Goal: Task Accomplishment & Management: Manage account settings

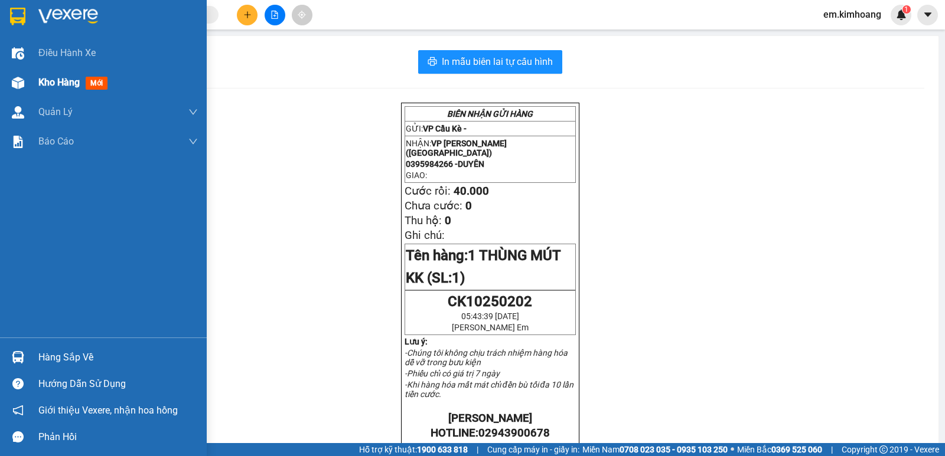
click at [53, 83] on span "Kho hàng" at bounding box center [58, 82] width 41 height 11
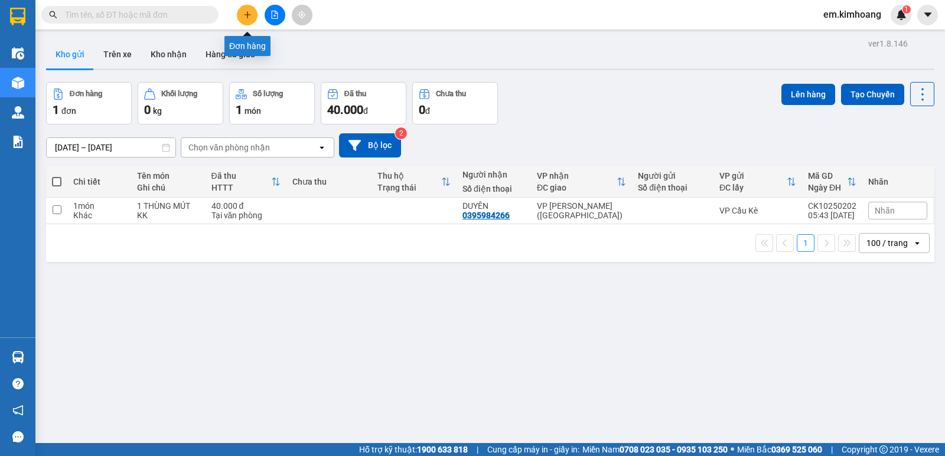
click at [245, 14] on icon "plus" at bounding box center [247, 15] width 8 height 8
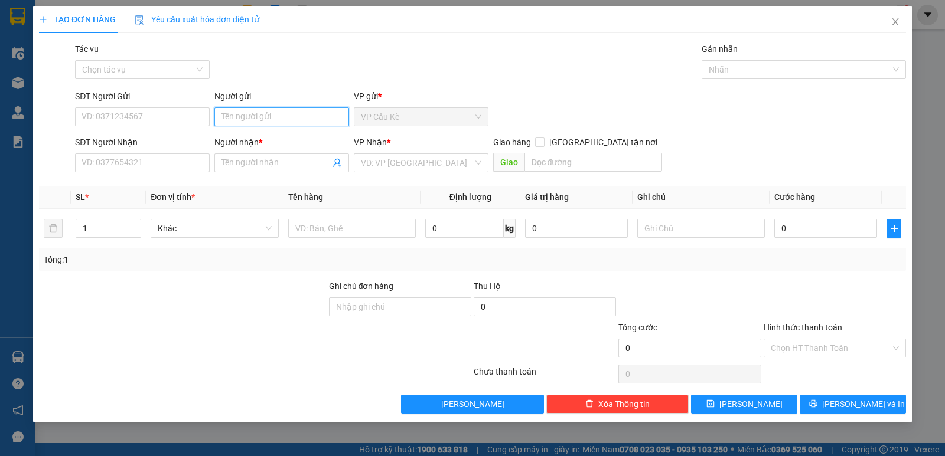
click at [276, 117] on input "Người gửi" at bounding box center [281, 116] width 135 height 19
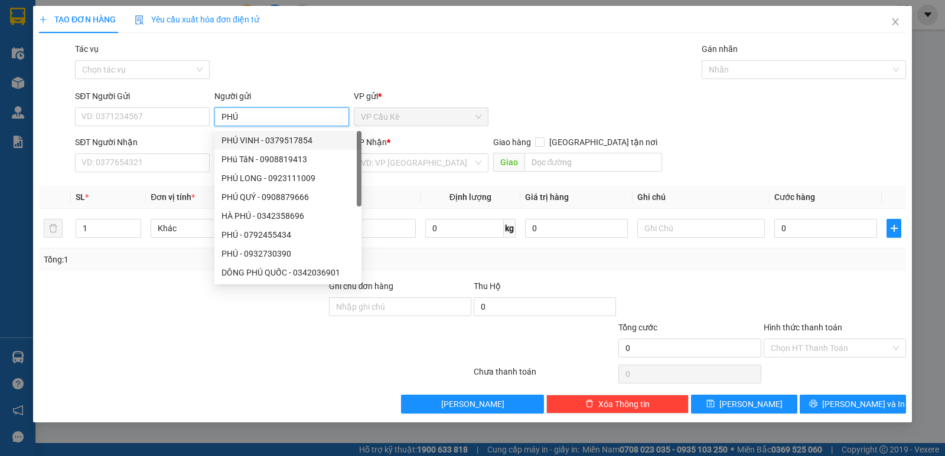
type input "PHÚ"
drag, startPoint x: 177, startPoint y: 133, endPoint x: 262, endPoint y: 178, distance: 96.2
click at [180, 136] on form "SĐT Người Gửi VD: 0371234567 Người gửi PHÚ VP gửi * VP Cầu [PERSON_NAME] Người …" at bounding box center [472, 133] width 867 height 87
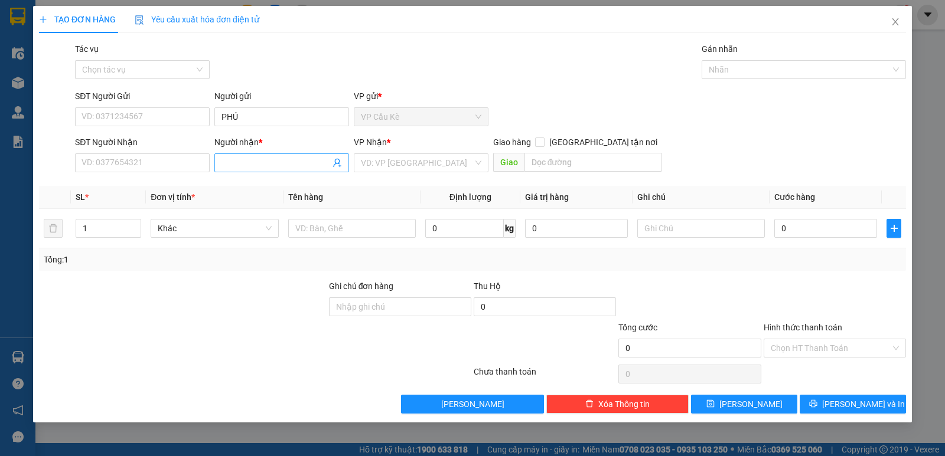
click at [267, 164] on input "Người nhận *" at bounding box center [275, 162] width 109 height 13
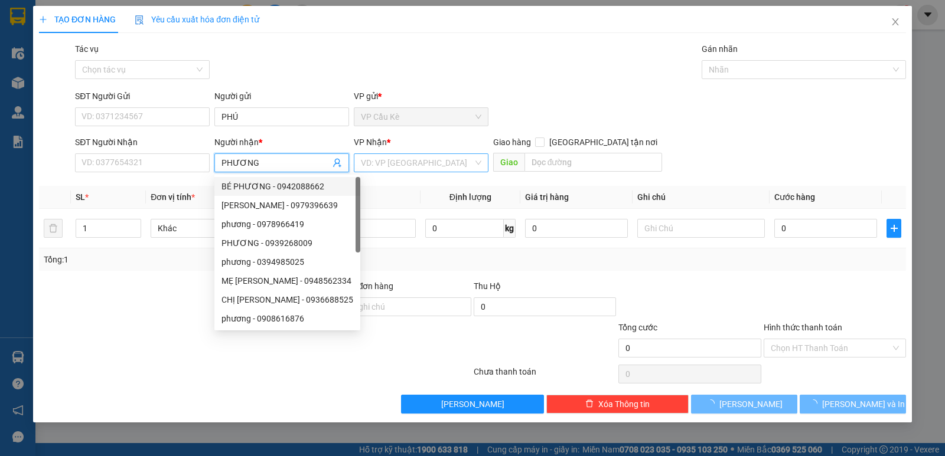
type input "PHƯƠNG"
click at [456, 161] on input "search" at bounding box center [417, 163] width 112 height 18
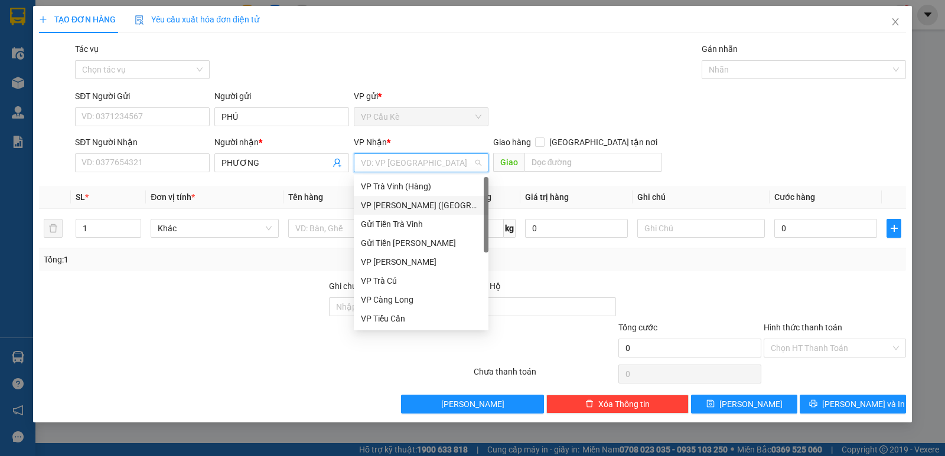
drag, startPoint x: 405, startPoint y: 204, endPoint x: 331, endPoint y: 201, distance: 73.9
click at [400, 206] on div "VP [PERSON_NAME] ([GEOGRAPHIC_DATA])" at bounding box center [421, 205] width 120 height 13
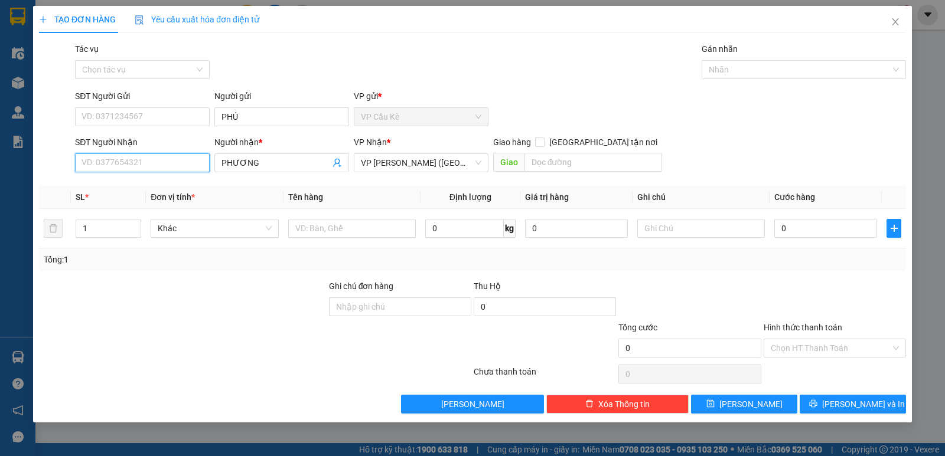
click at [164, 159] on input "SĐT Người Nhận" at bounding box center [142, 163] width 135 height 19
click at [159, 165] on input "SĐT Người Nhận" at bounding box center [142, 163] width 135 height 19
type input "0906911950"
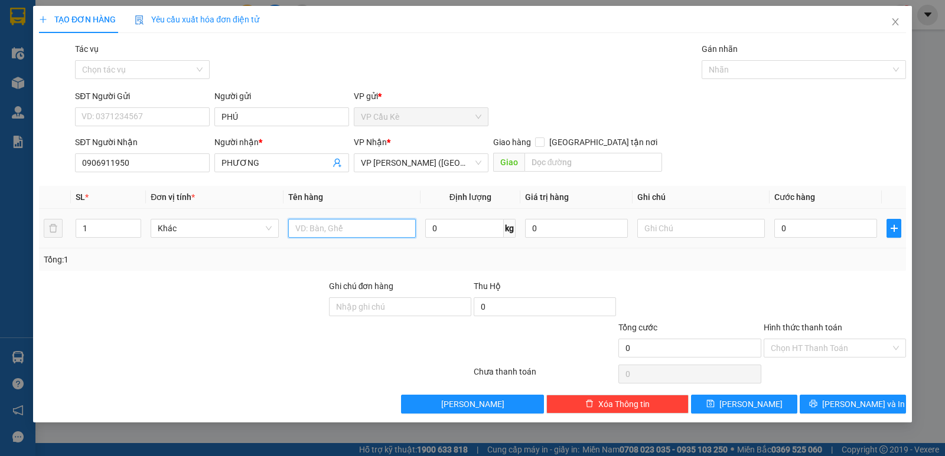
click at [308, 233] on input "text" at bounding box center [352, 228] width 128 height 19
type input "1 KIỆN THÙNG MÚT KK"
click at [802, 226] on input "0" at bounding box center [825, 228] width 103 height 19
type input "5"
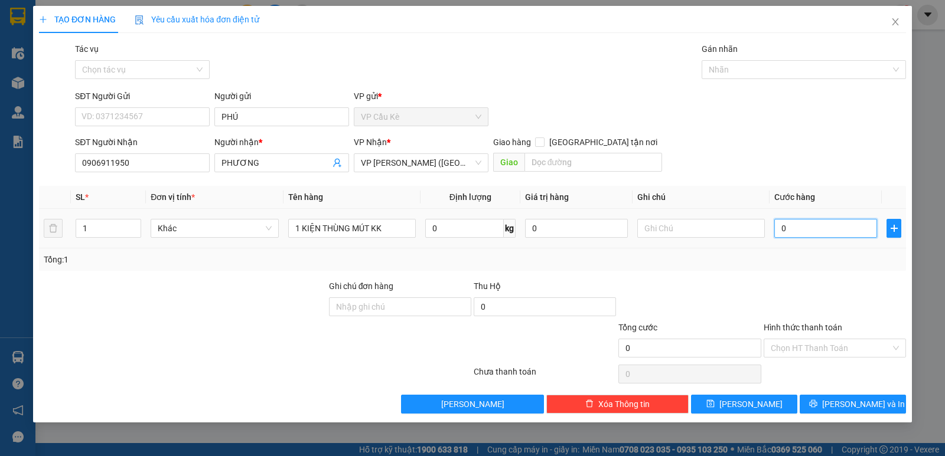
type input "5"
type input "50"
type input "50.000"
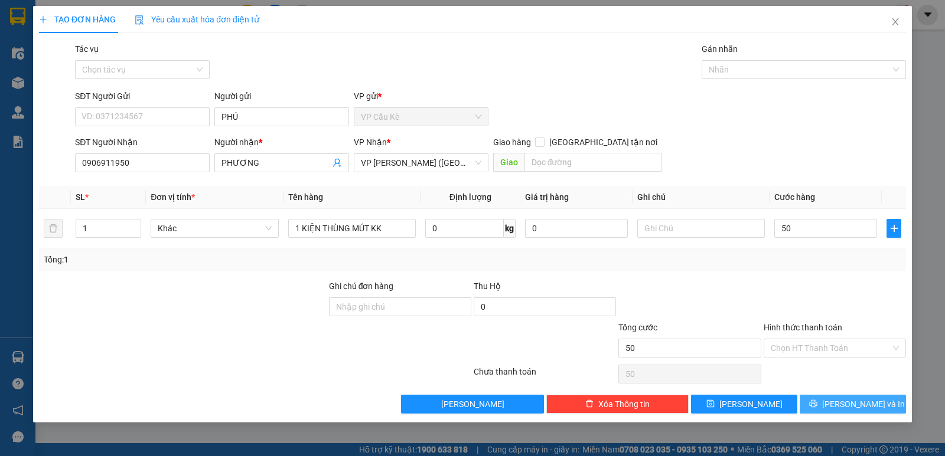
type input "50.000"
click at [847, 403] on span "[PERSON_NAME] và In" at bounding box center [863, 404] width 83 height 13
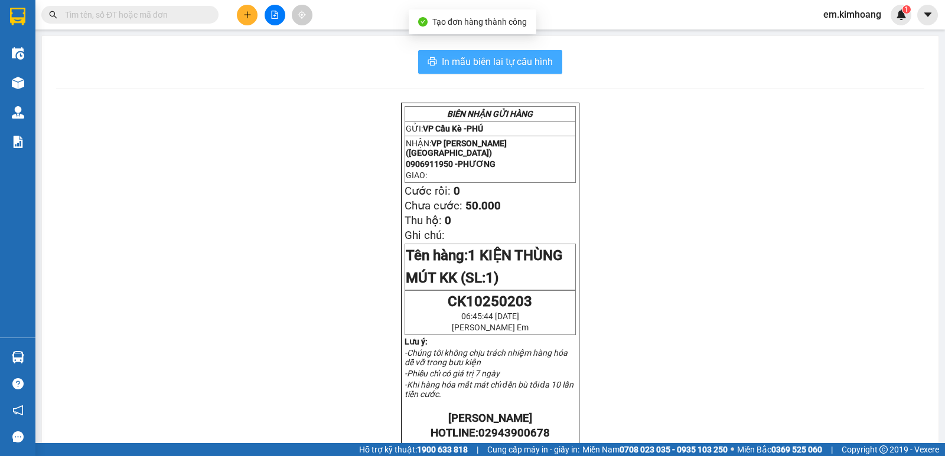
click at [504, 63] on span "In mẫu biên lai tự cấu hình" at bounding box center [497, 61] width 111 height 15
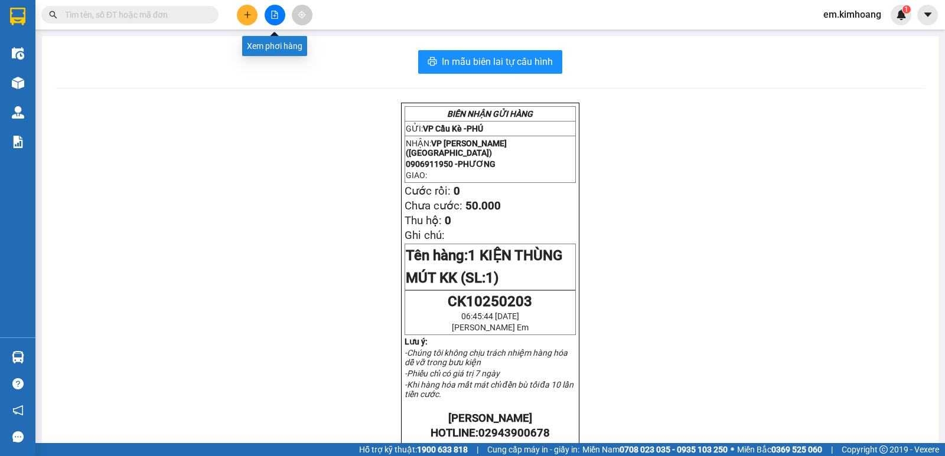
click at [268, 19] on button at bounding box center [275, 15] width 21 height 21
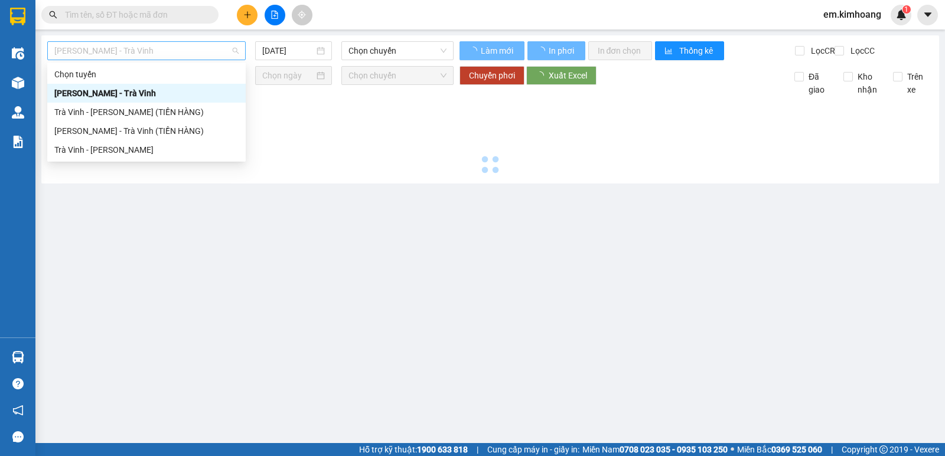
click at [146, 50] on span "[PERSON_NAME] - Trà Vinh" at bounding box center [146, 51] width 184 height 18
click at [141, 147] on div "Trà Vinh - [PERSON_NAME]" at bounding box center [146, 149] width 184 height 13
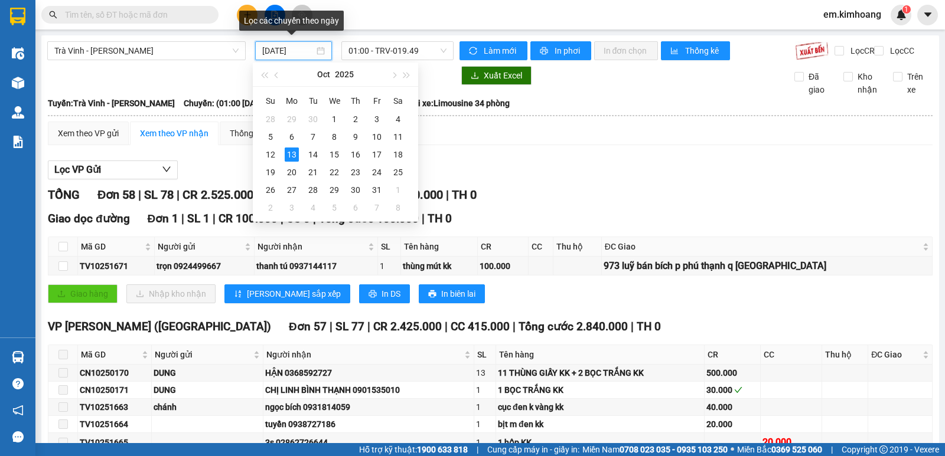
click at [289, 53] on input "[DATE]" at bounding box center [288, 50] width 53 height 13
type input "[DATE]"
click at [385, 51] on span "01:00 - TRV-019.49" at bounding box center [396, 51] width 97 height 18
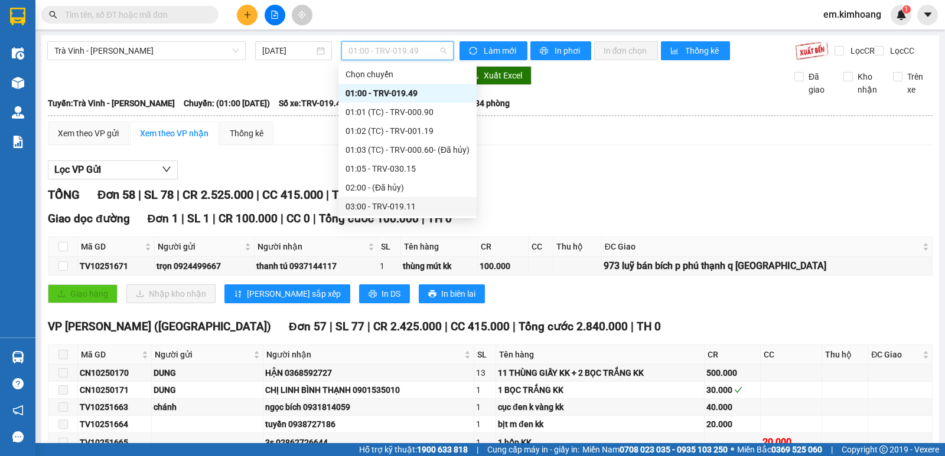
click at [377, 206] on div "03:00 - TRV-019.11" at bounding box center [407, 206] width 124 height 13
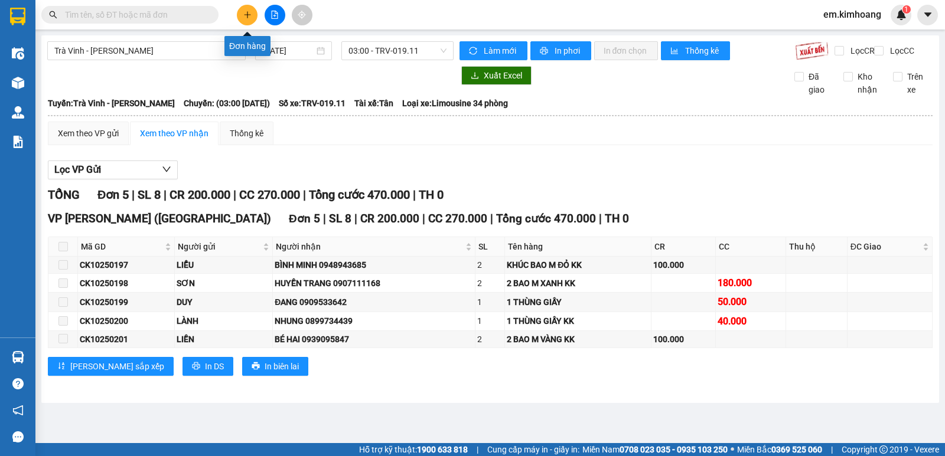
click at [247, 19] on button at bounding box center [247, 15] width 21 height 21
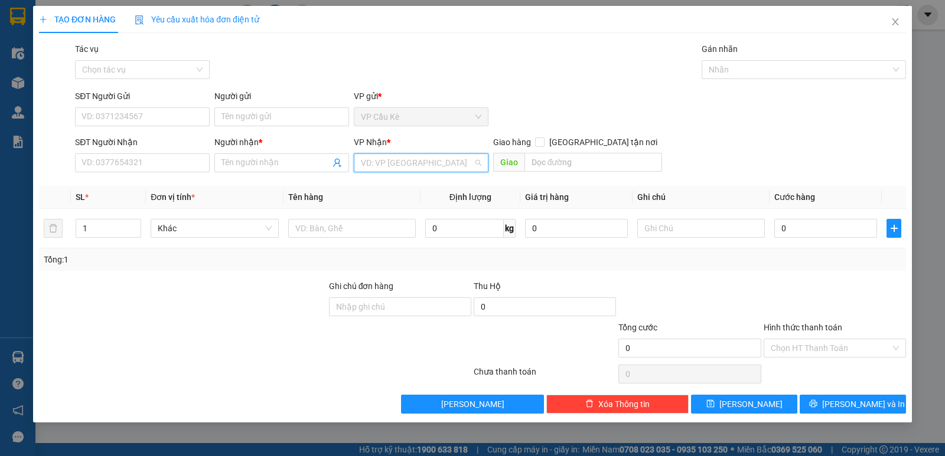
click at [426, 167] on input "search" at bounding box center [417, 163] width 112 height 18
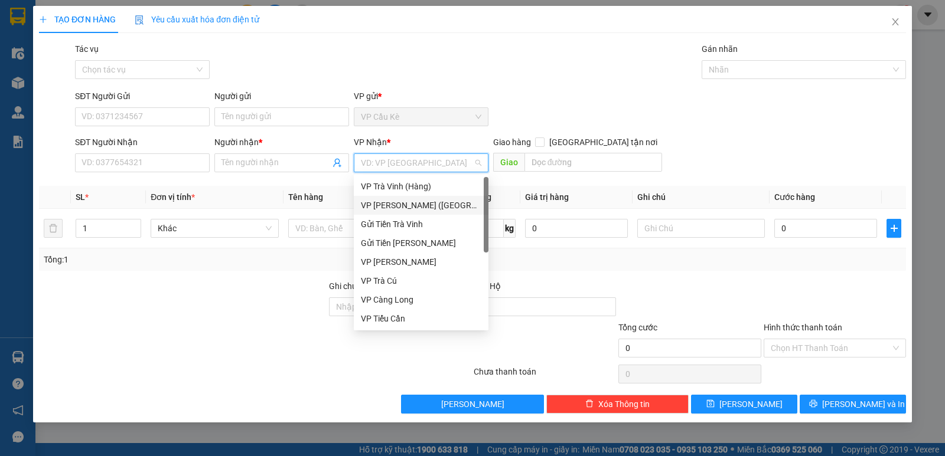
click at [416, 204] on div "VP [PERSON_NAME] ([GEOGRAPHIC_DATA])" at bounding box center [421, 205] width 120 height 13
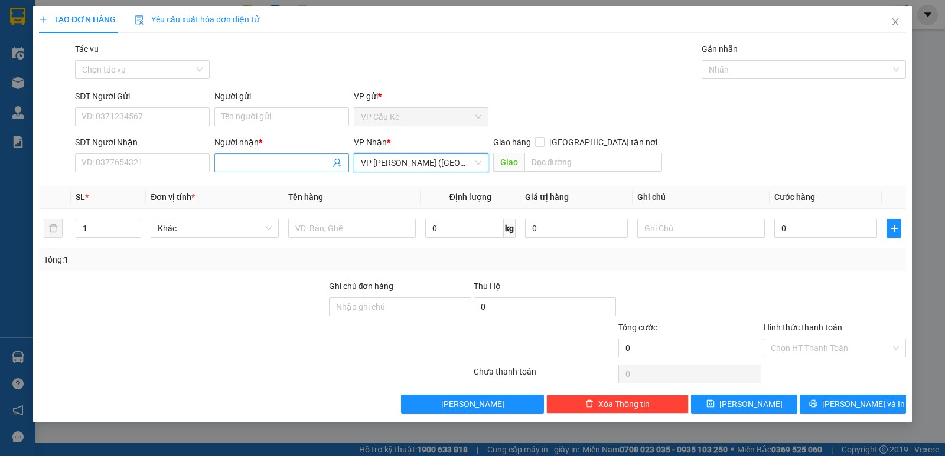
click at [281, 168] on input "Người nhận *" at bounding box center [275, 162] width 109 height 13
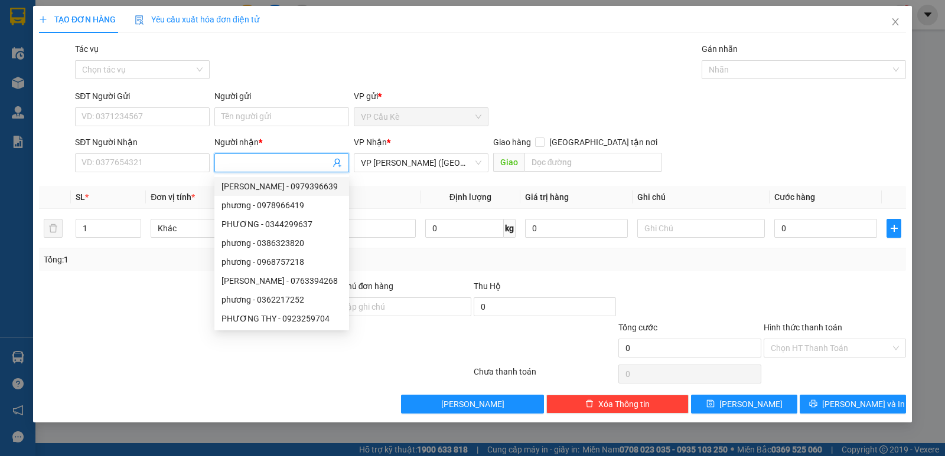
click at [271, 163] on input "Người nhận *" at bounding box center [275, 162] width 109 height 13
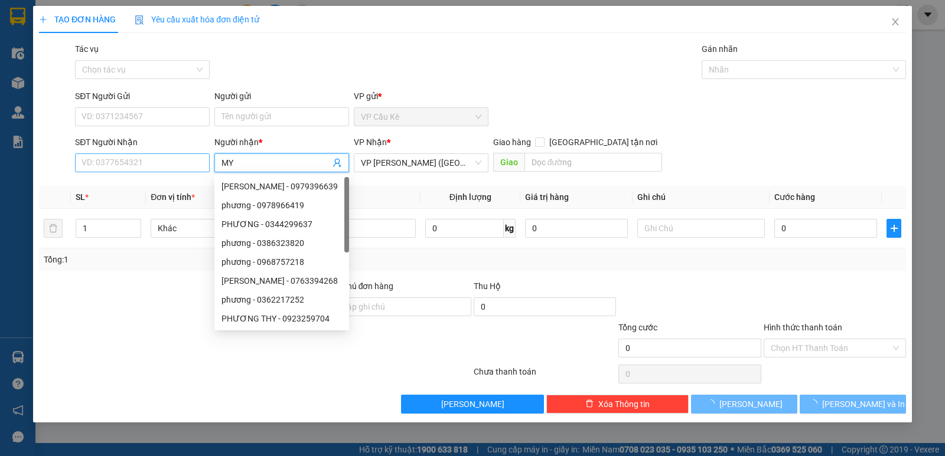
type input "MY"
click at [200, 164] on input "SĐT Người Nhận" at bounding box center [142, 163] width 135 height 19
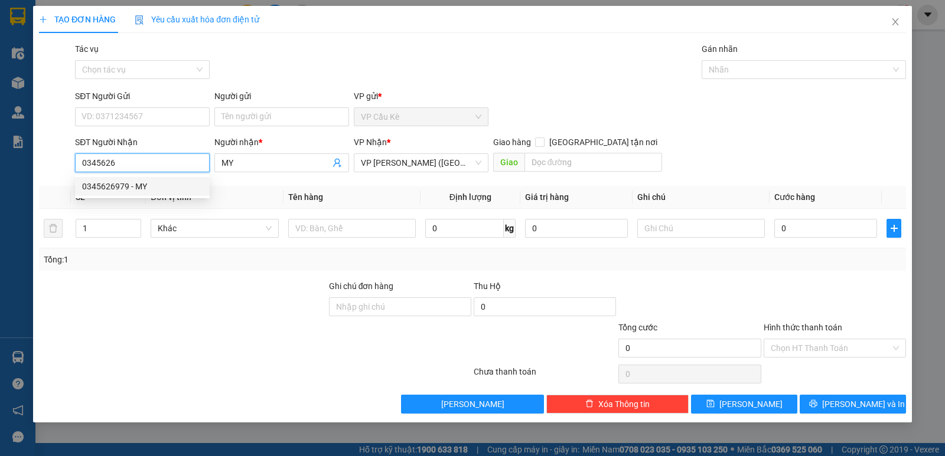
click at [184, 186] on div "0345626979 - MY" at bounding box center [142, 186] width 120 height 13
type input "0345626979"
type input "MY"
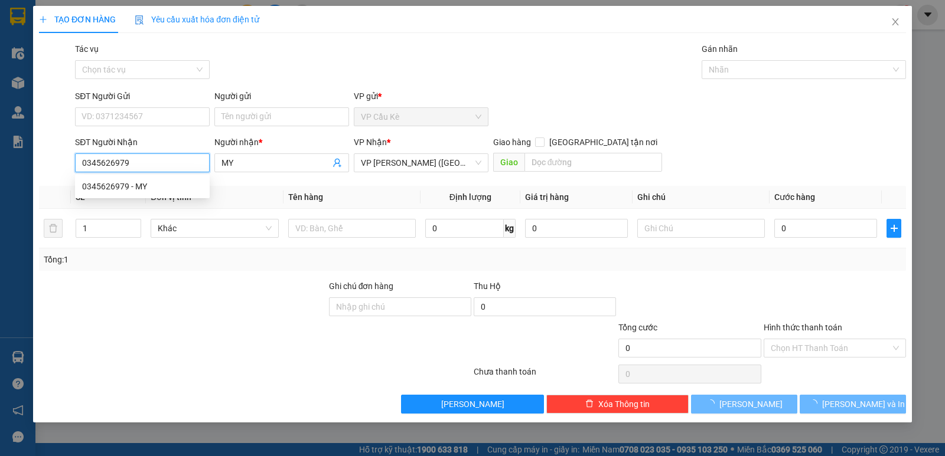
type input "40.000"
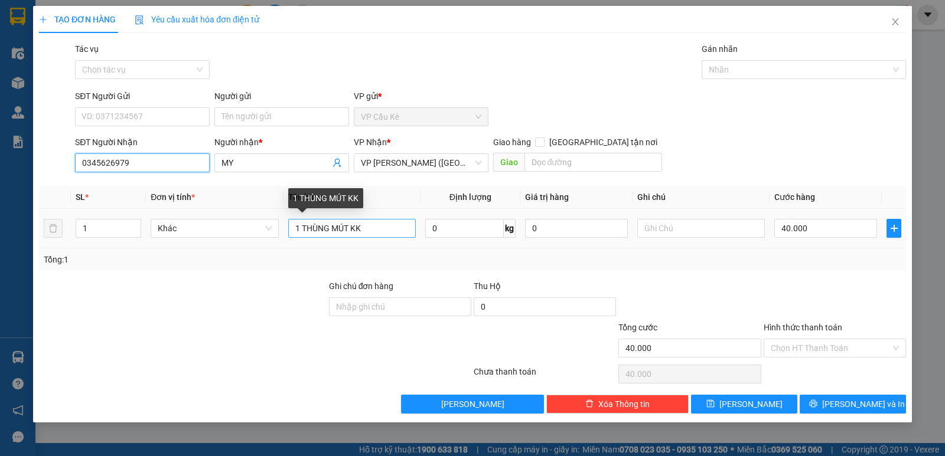
type input "0345626979"
click at [347, 230] on input "1 THÙNG MÚT KK" at bounding box center [352, 228] width 128 height 19
click at [353, 227] on input "1 VÕ M VÀNG T KK" at bounding box center [352, 228] width 128 height 19
type input "1 VÕ M VÀNG KK"
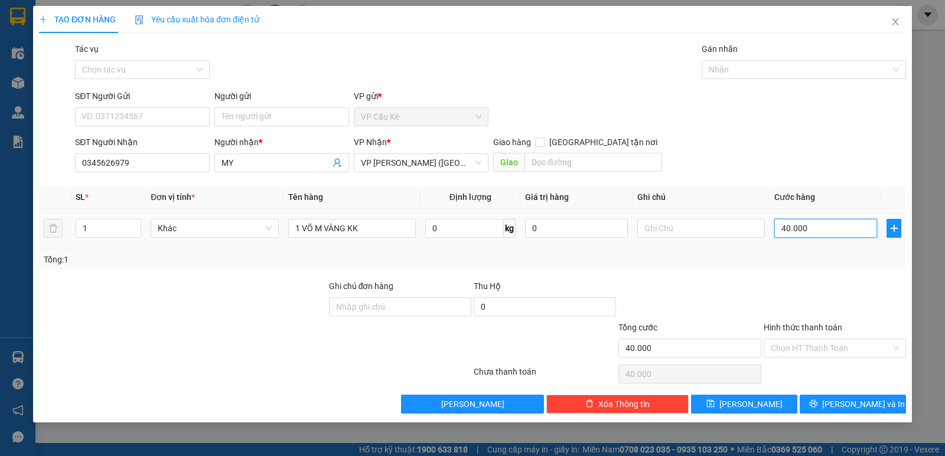
click at [810, 227] on input "40.000" at bounding box center [825, 228] width 103 height 19
click at [823, 349] on input "Hình thức thanh toán" at bounding box center [831, 349] width 120 height 18
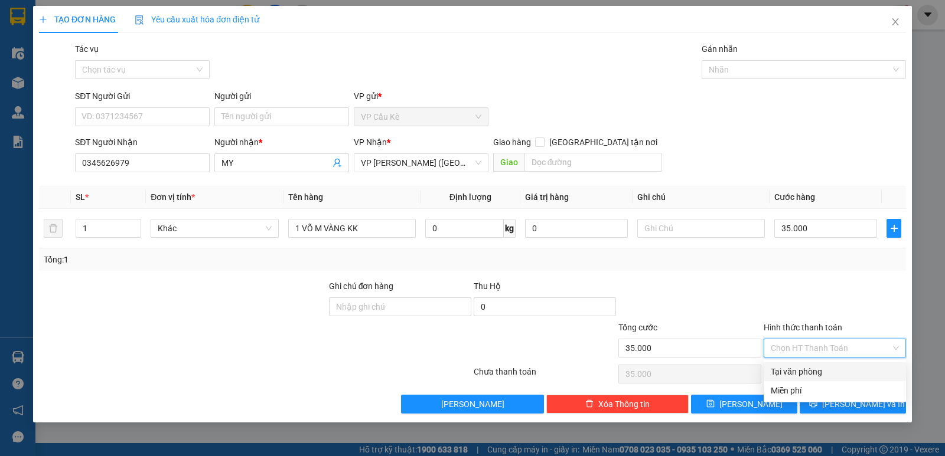
click at [820, 371] on div "Tại văn phòng" at bounding box center [835, 372] width 128 height 13
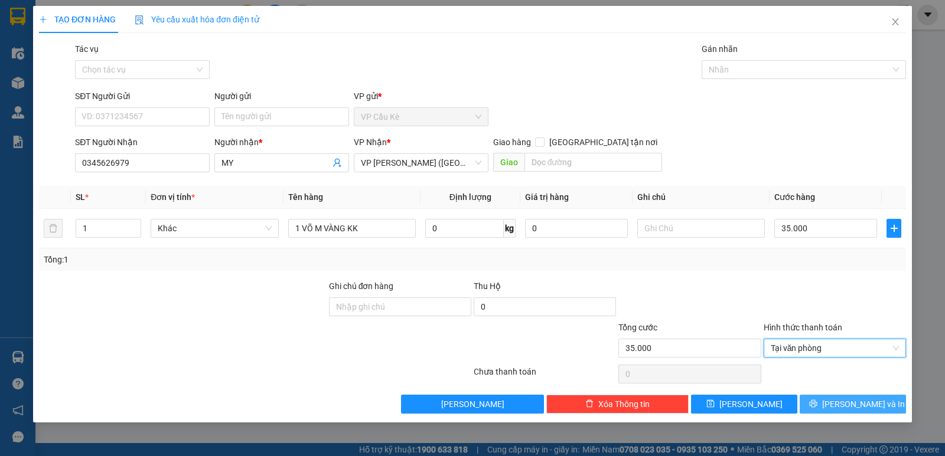
click at [823, 401] on button "[PERSON_NAME] và In" at bounding box center [853, 404] width 106 height 19
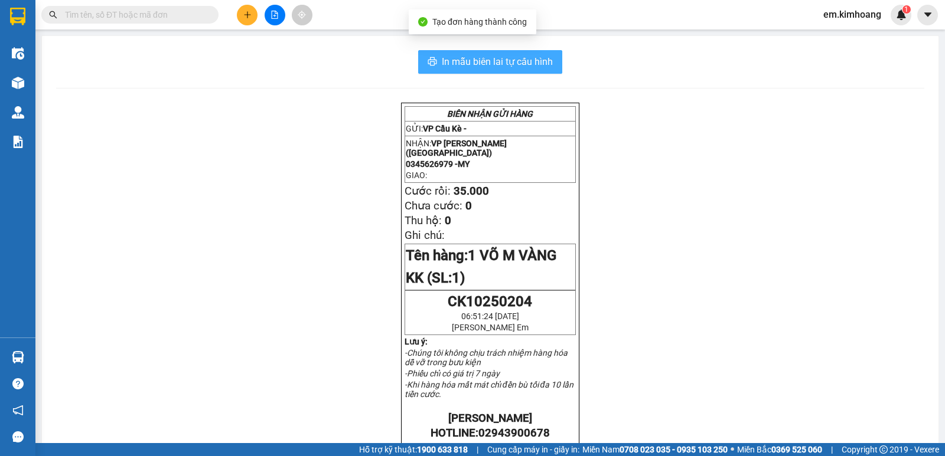
drag, startPoint x: 501, startPoint y: 58, endPoint x: 534, endPoint y: 127, distance: 76.3
click at [502, 58] on span "In mẫu biên lai tự cấu hình" at bounding box center [497, 61] width 111 height 15
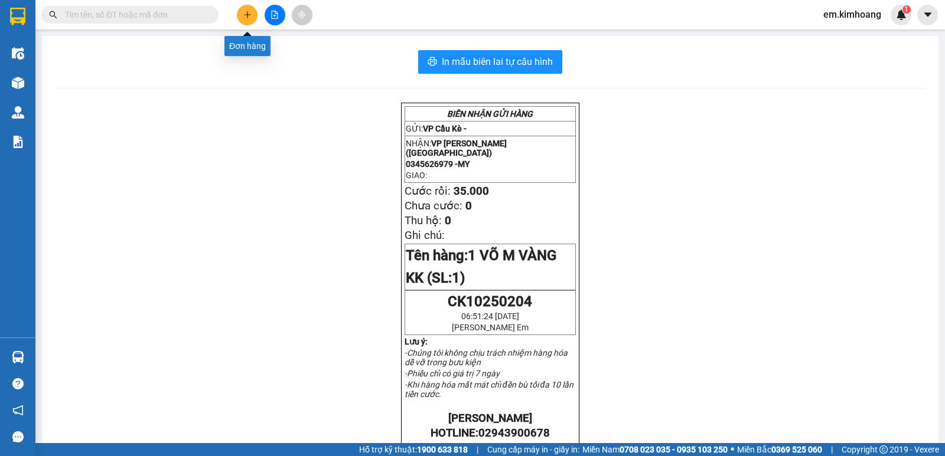
click at [247, 18] on icon "plus" at bounding box center [247, 15] width 8 height 8
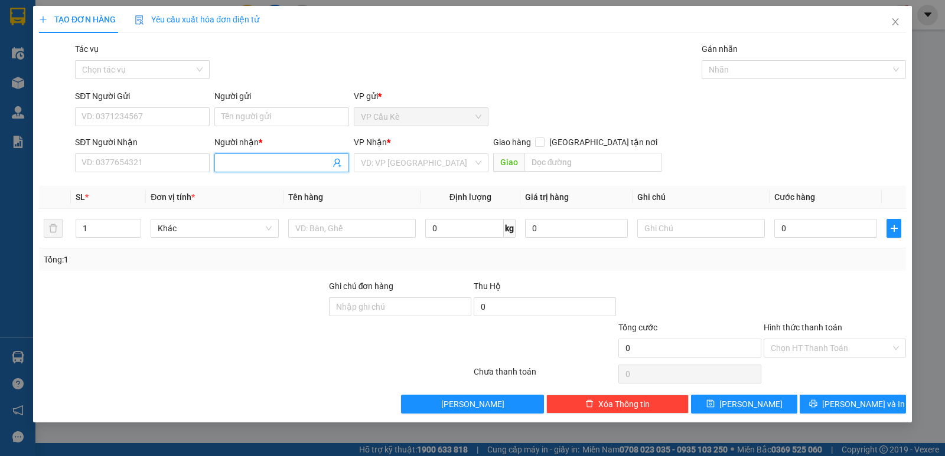
click at [246, 165] on input "Người nhận *" at bounding box center [275, 162] width 109 height 13
click at [161, 162] on input "SĐT Người Nhận" at bounding box center [142, 163] width 135 height 19
click at [264, 162] on input "TRÒ" at bounding box center [275, 162] width 109 height 13
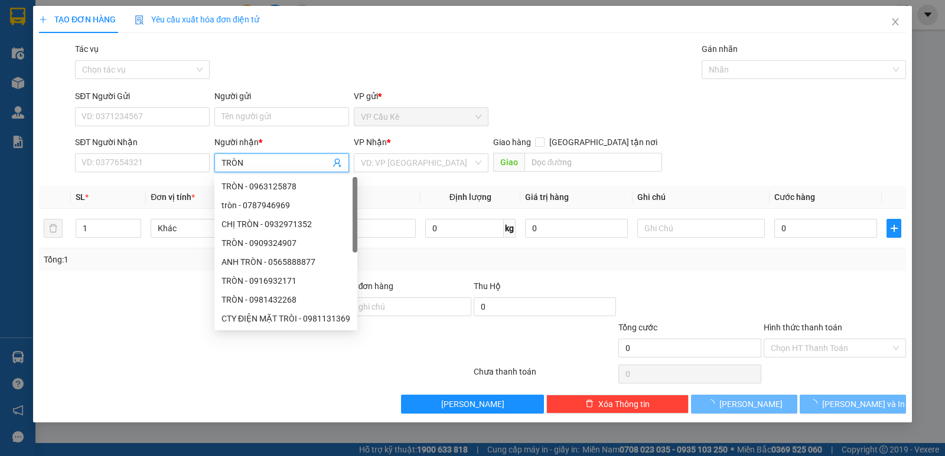
type input "TRÒN"
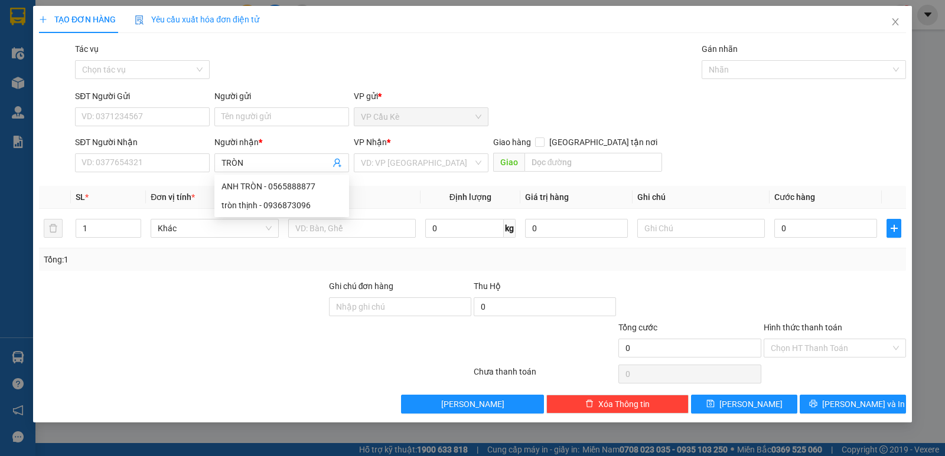
drag, startPoint x: 183, startPoint y: 143, endPoint x: 183, endPoint y: 152, distance: 8.9
click at [183, 152] on div "SĐT Người Nhận" at bounding box center [142, 145] width 135 height 18
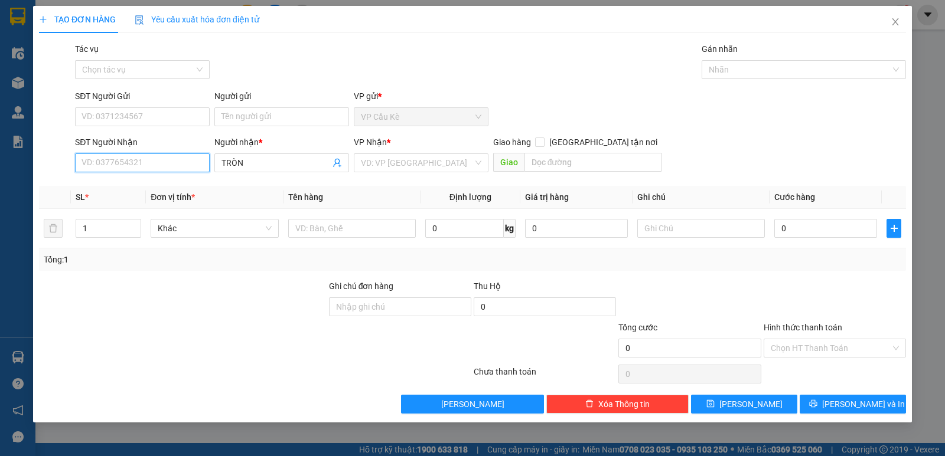
click at [181, 161] on input "SĐT Người Nhận" at bounding box center [142, 163] width 135 height 19
type input "0963125878"
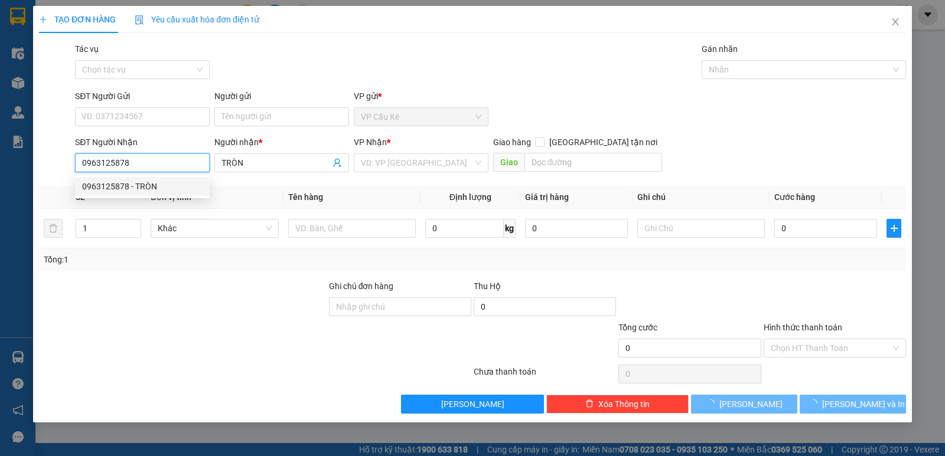
click at [185, 185] on div "0963125878 - TRÒN" at bounding box center [142, 186] width 120 height 13
type input "TRÒN"
type input "40.000"
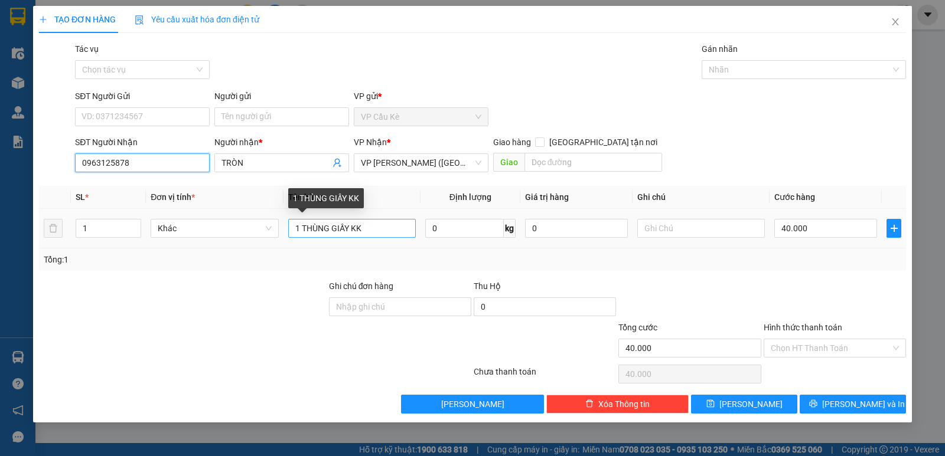
type input "0963125878"
click at [351, 228] on input "1 THÙNG GIẤY KK" at bounding box center [352, 228] width 128 height 19
click at [352, 227] on input "1 THÙNG M ÚT KK" at bounding box center [352, 228] width 128 height 19
type input "1 THÙNG MÚT KK"
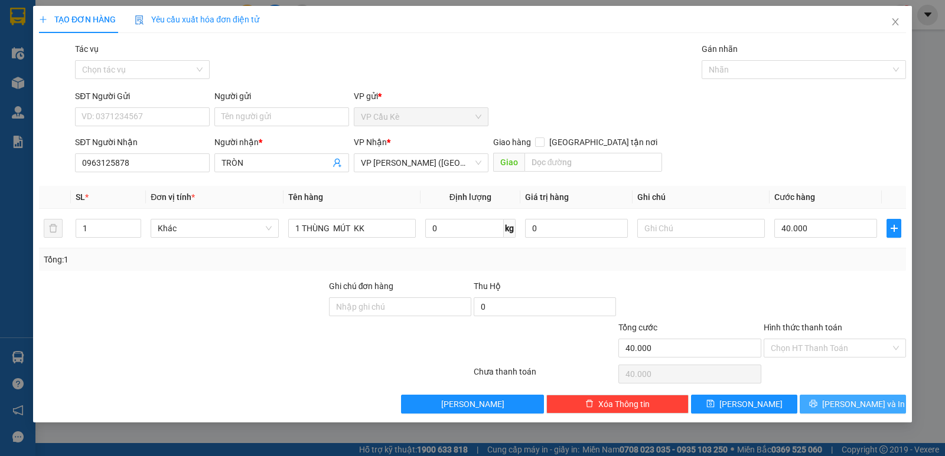
drag, startPoint x: 850, startPoint y: 403, endPoint x: 804, endPoint y: 397, distance: 46.4
click at [850, 403] on span "[PERSON_NAME] và In" at bounding box center [863, 404] width 83 height 13
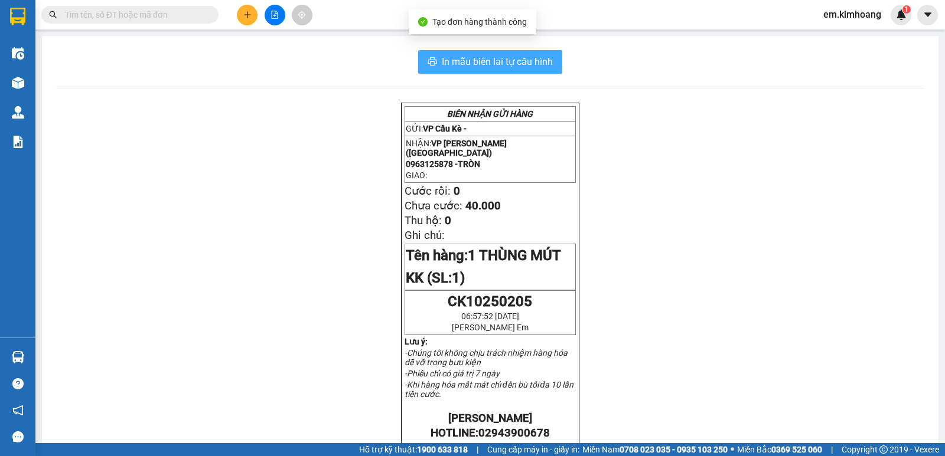
click at [483, 60] on span "In mẫu biên lai tự cấu hình" at bounding box center [497, 61] width 111 height 15
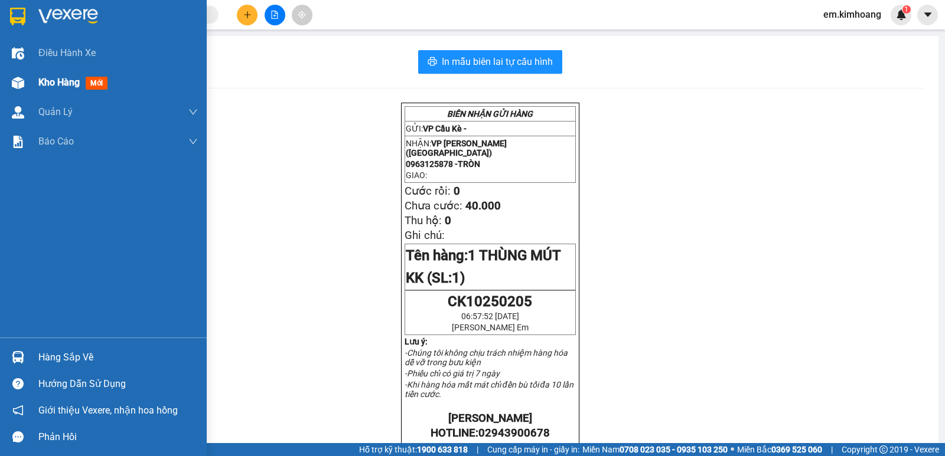
click at [48, 80] on span "Kho hàng" at bounding box center [58, 82] width 41 height 11
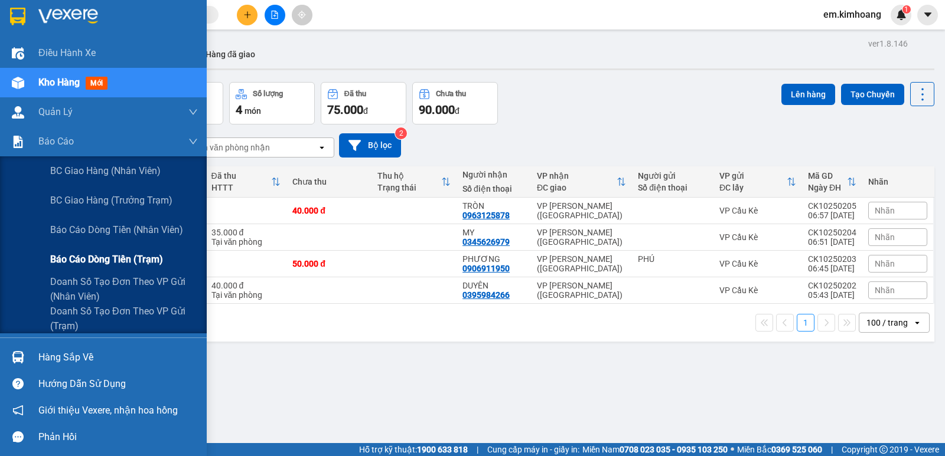
click at [88, 259] on span "Báo cáo dòng tiền (trạm)" at bounding box center [106, 259] width 113 height 15
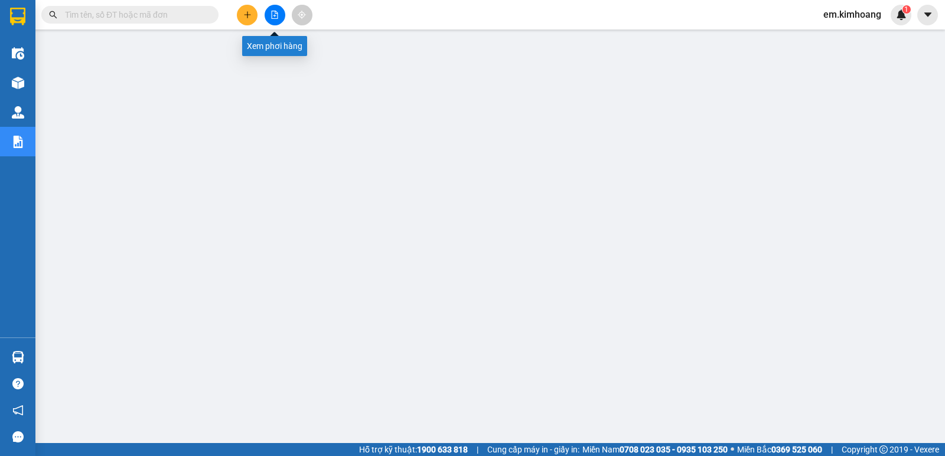
click at [272, 15] on icon "file-add" at bounding box center [274, 15] width 8 height 8
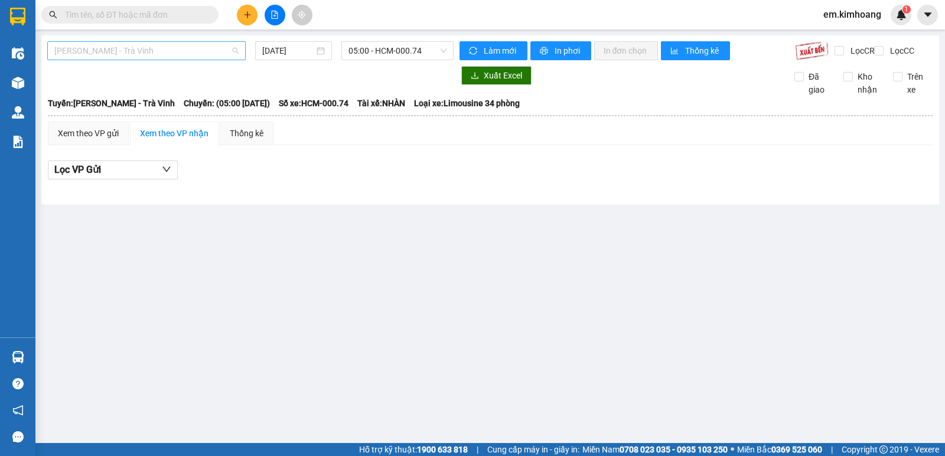
click at [210, 53] on span "[PERSON_NAME] - Trà Vinh" at bounding box center [146, 51] width 184 height 18
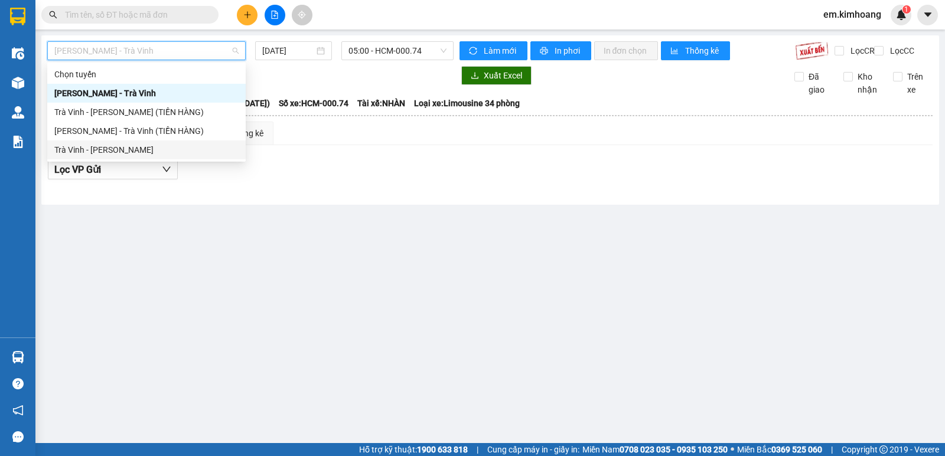
click at [181, 149] on div "Trà Vinh - [PERSON_NAME]" at bounding box center [146, 149] width 184 height 13
type input "[DATE]"
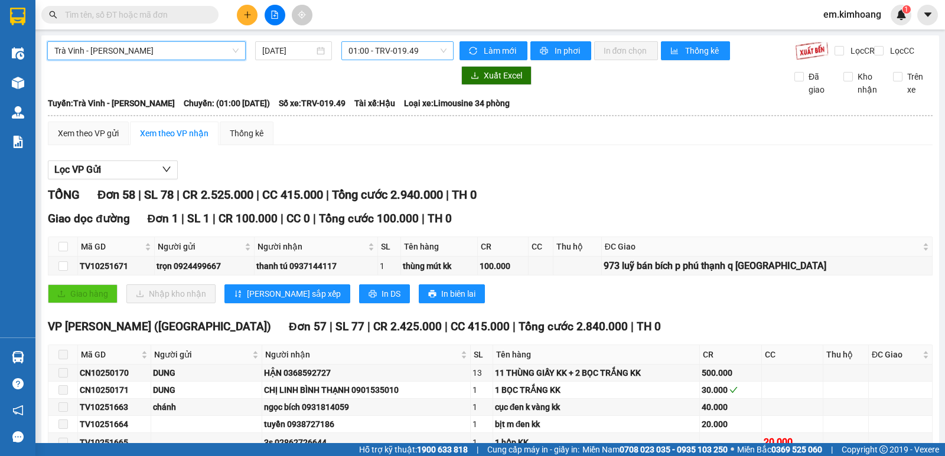
click at [387, 47] on span "01:00 - TRV-019.49" at bounding box center [396, 51] width 97 height 18
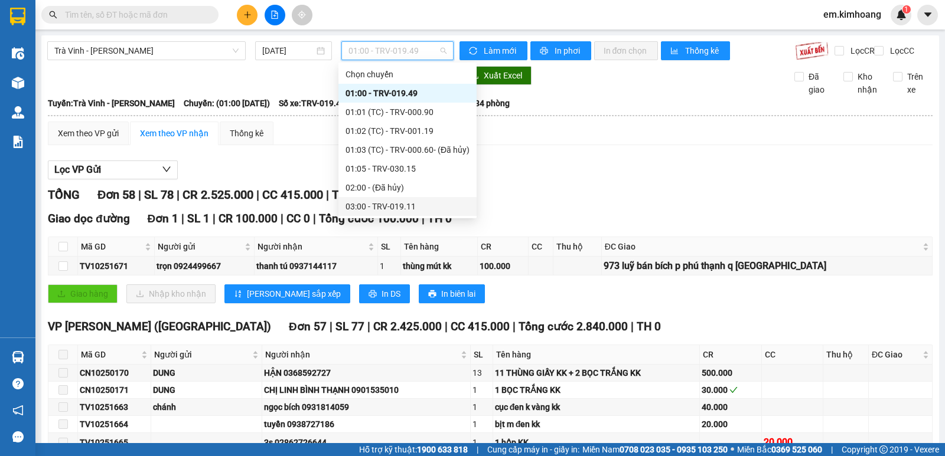
click at [406, 206] on div "03:00 - TRV-019.11" at bounding box center [407, 206] width 124 height 13
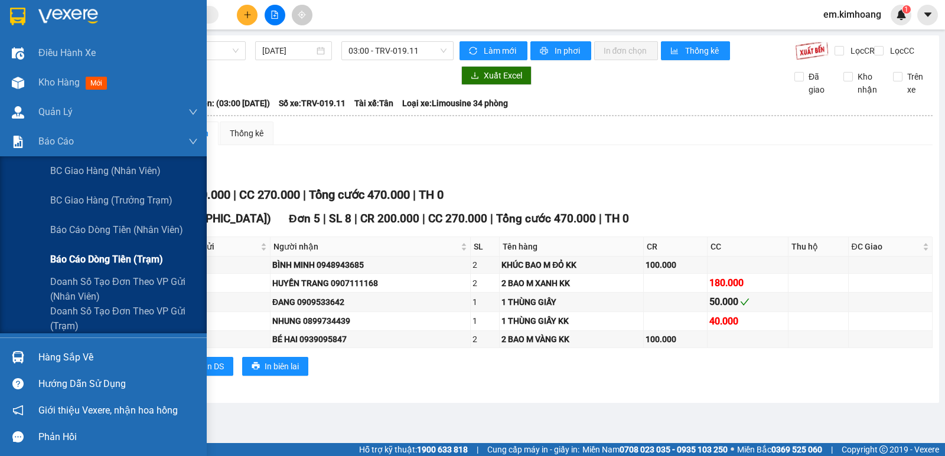
click at [79, 263] on span "Báo cáo dòng tiền (trạm)" at bounding box center [106, 259] width 113 height 15
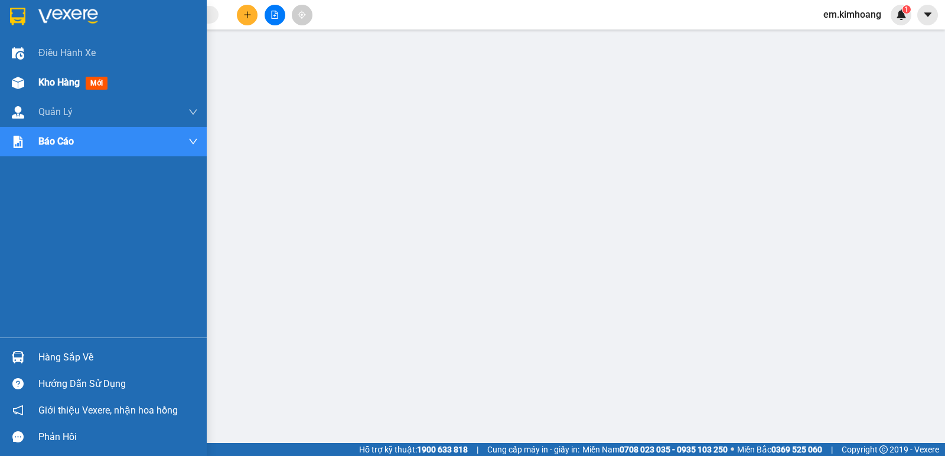
click at [47, 80] on span "Kho hàng" at bounding box center [58, 82] width 41 height 11
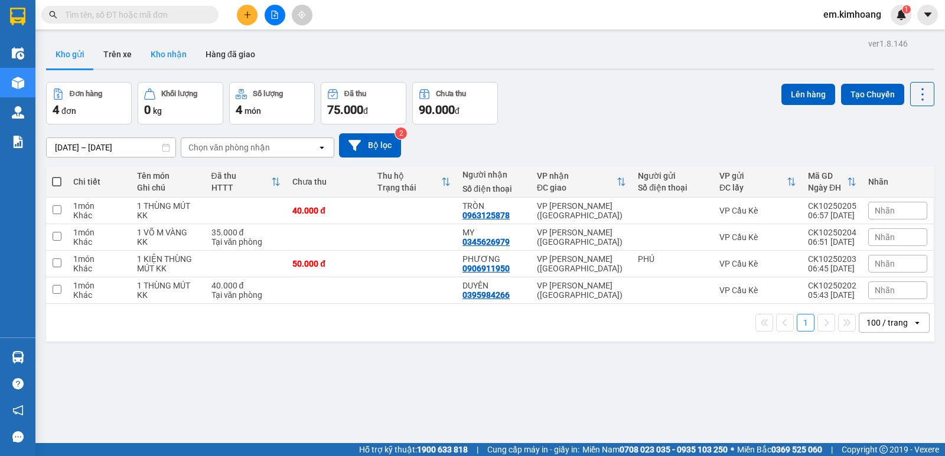
click at [160, 54] on button "Kho nhận" at bounding box center [168, 54] width 55 height 28
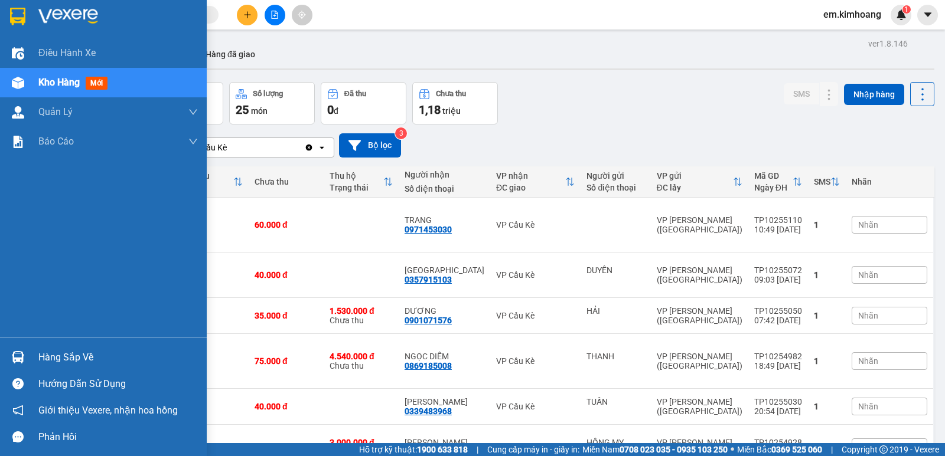
click at [24, 356] on img at bounding box center [18, 357] width 12 height 12
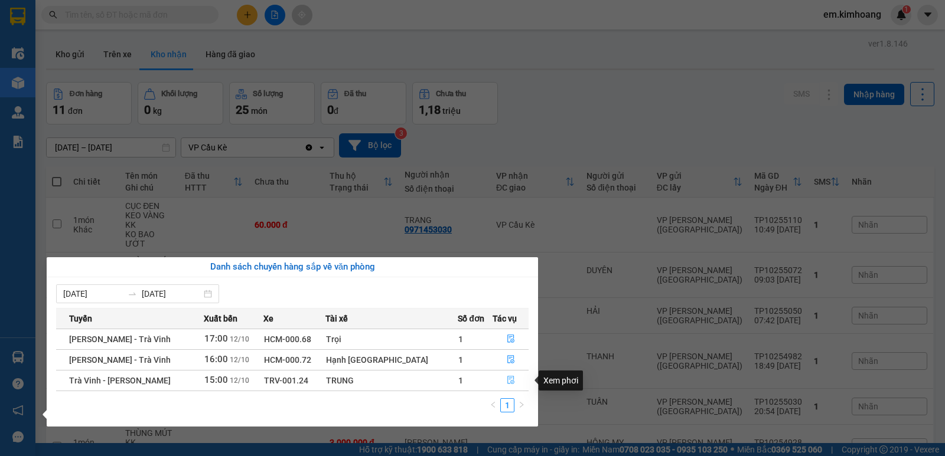
click at [507, 377] on icon "file-done" at bounding box center [510, 381] width 7 height 8
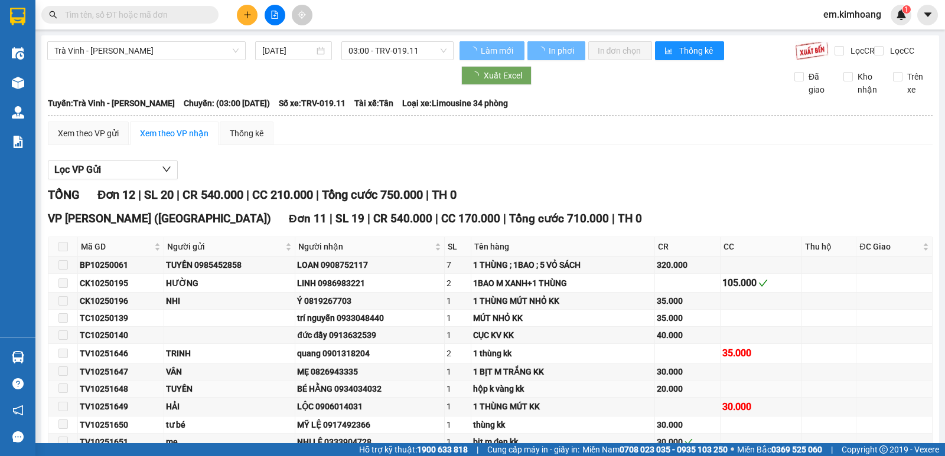
type input "[DATE]"
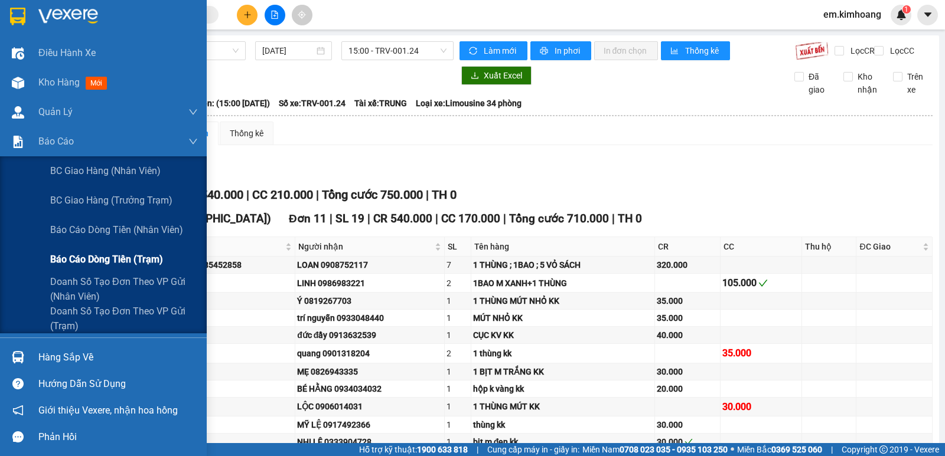
click at [76, 256] on span "Báo cáo dòng tiền (trạm)" at bounding box center [106, 259] width 113 height 15
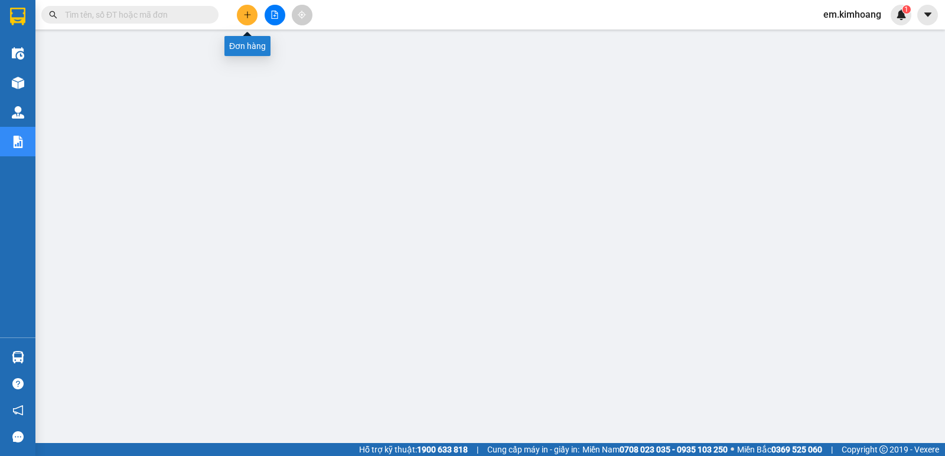
click at [248, 14] on icon "plus" at bounding box center [247, 15] width 8 height 8
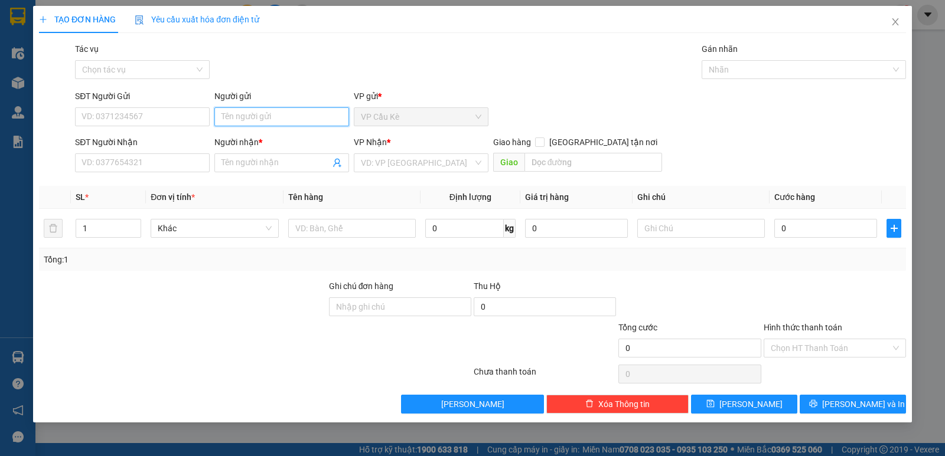
click at [301, 120] on input "Người gửi" at bounding box center [281, 116] width 135 height 19
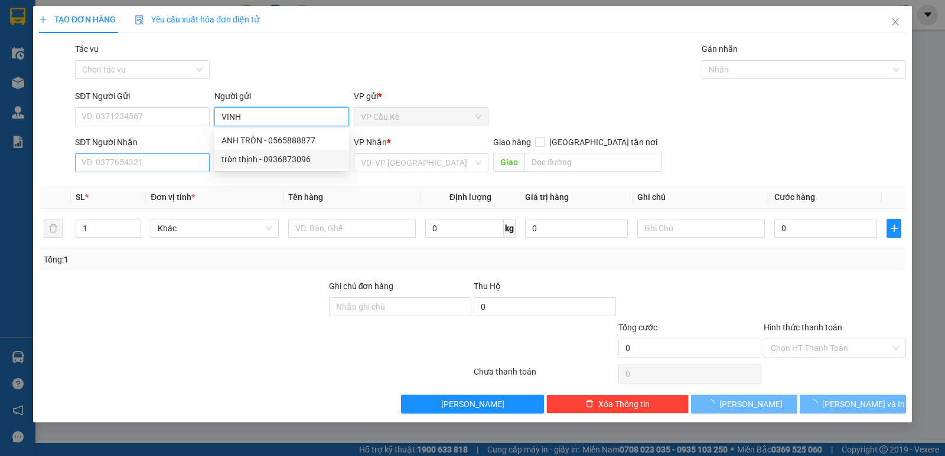
type input "VINH"
click at [193, 167] on input "SĐT Người Nhận" at bounding box center [142, 163] width 135 height 19
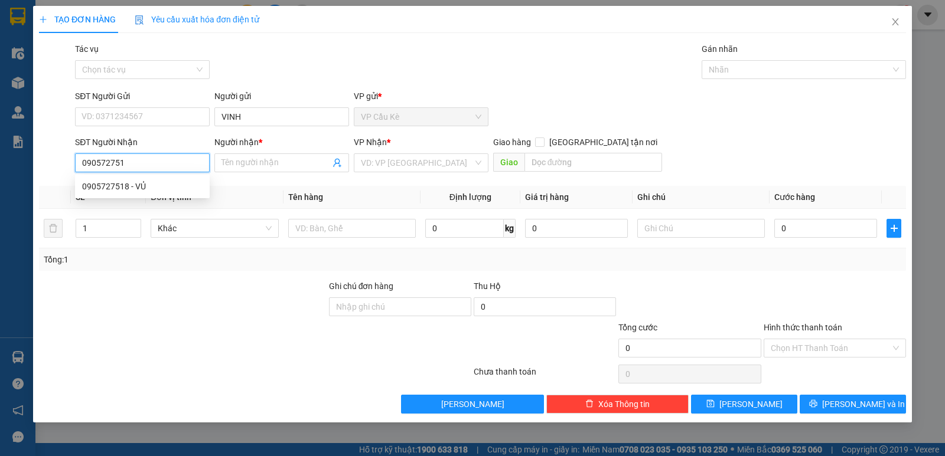
type input "0905727518"
click at [186, 184] on div "0905727518 - VỦ" at bounding box center [142, 186] width 120 height 13
type input "VỦ"
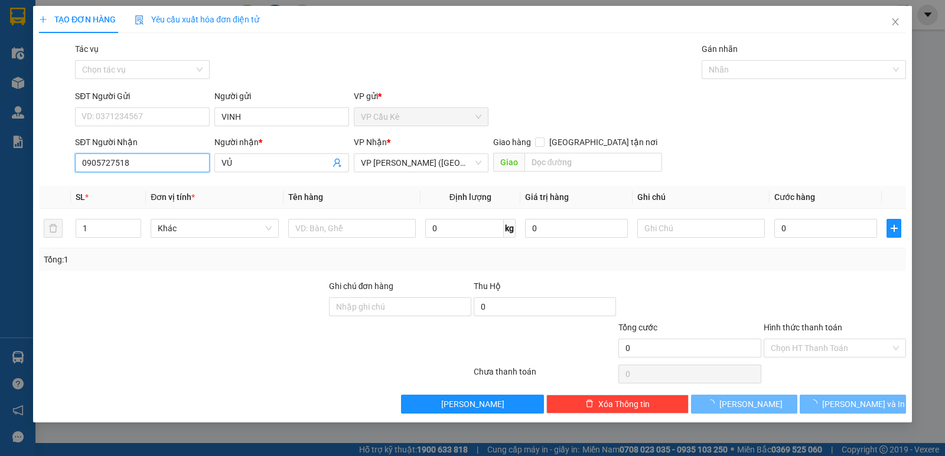
type input "40.000"
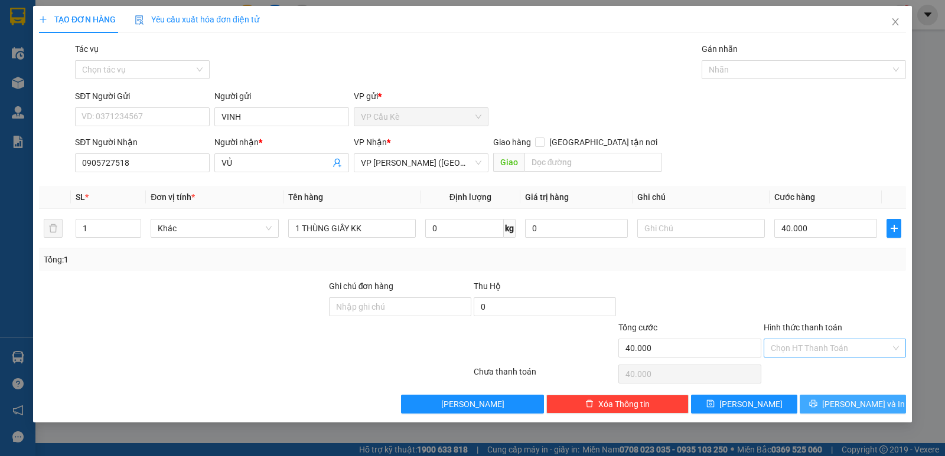
drag, startPoint x: 849, startPoint y: 413, endPoint x: 867, endPoint y: 347, distance: 68.6
click at [867, 347] on div "Transit Pickup Surcharge Ids Transit Deliver Surcharge Ids Transit Deliver Surc…" at bounding box center [472, 228] width 867 height 371
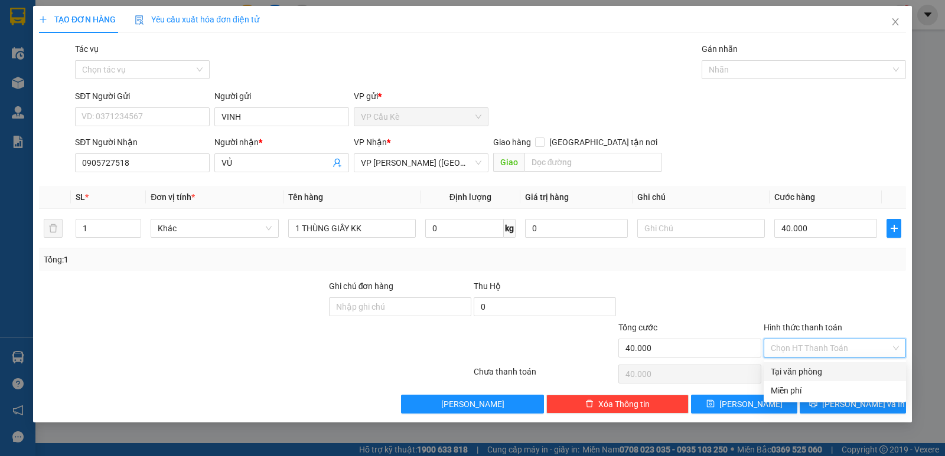
click at [867, 345] on input "Hình thức thanh toán" at bounding box center [831, 349] width 120 height 18
click at [862, 370] on div "Tại văn phòng" at bounding box center [835, 372] width 128 height 13
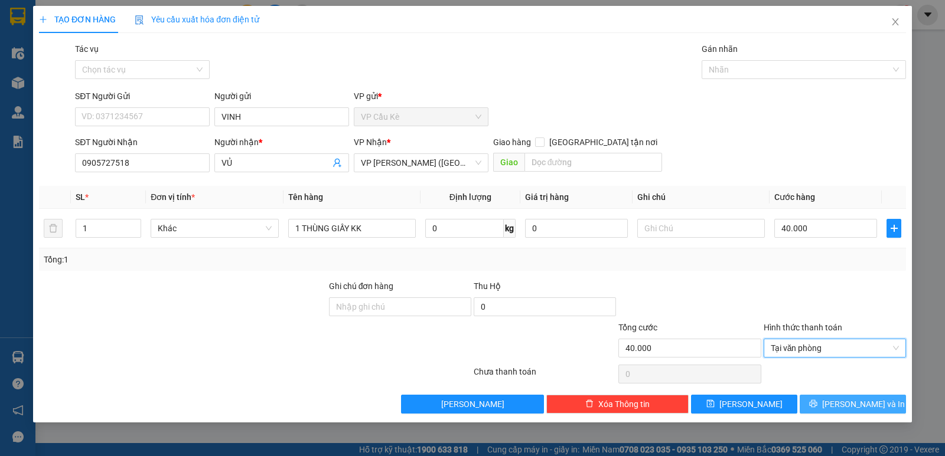
click at [844, 402] on span "[PERSON_NAME] và In" at bounding box center [863, 404] width 83 height 13
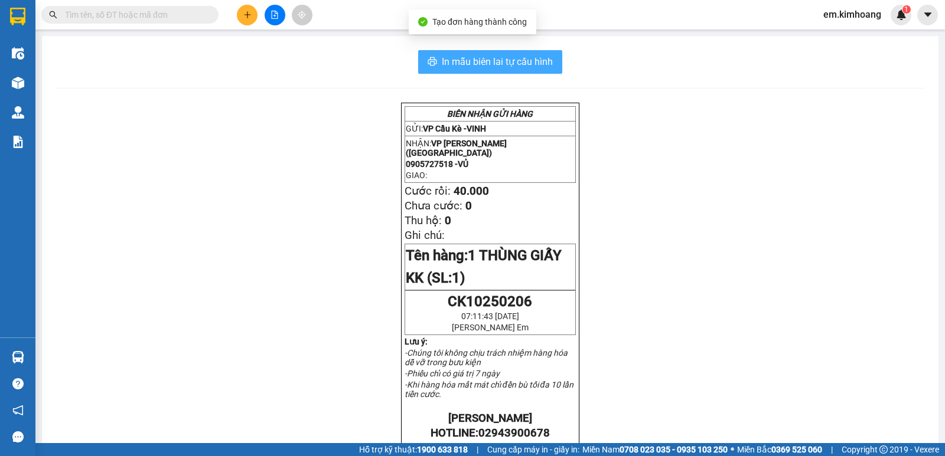
click at [520, 58] on span "In mẫu biên lai tự cấu hình" at bounding box center [497, 61] width 111 height 15
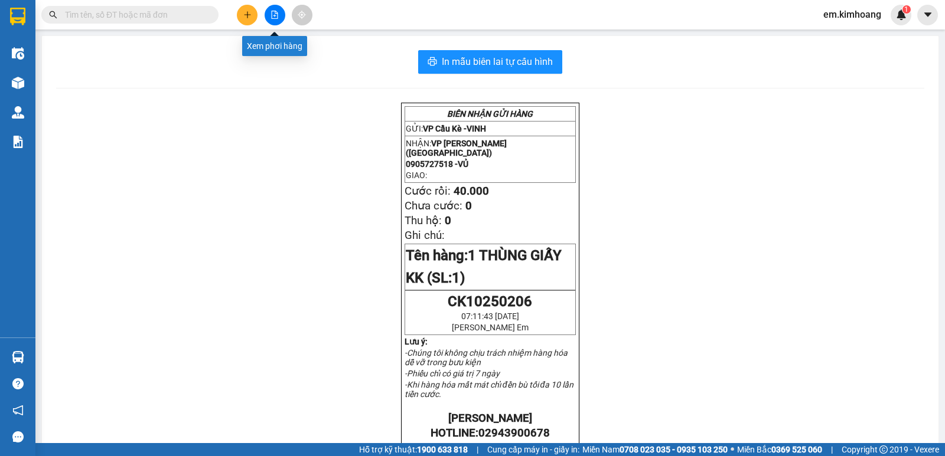
click at [276, 18] on icon "file-add" at bounding box center [274, 15] width 8 height 8
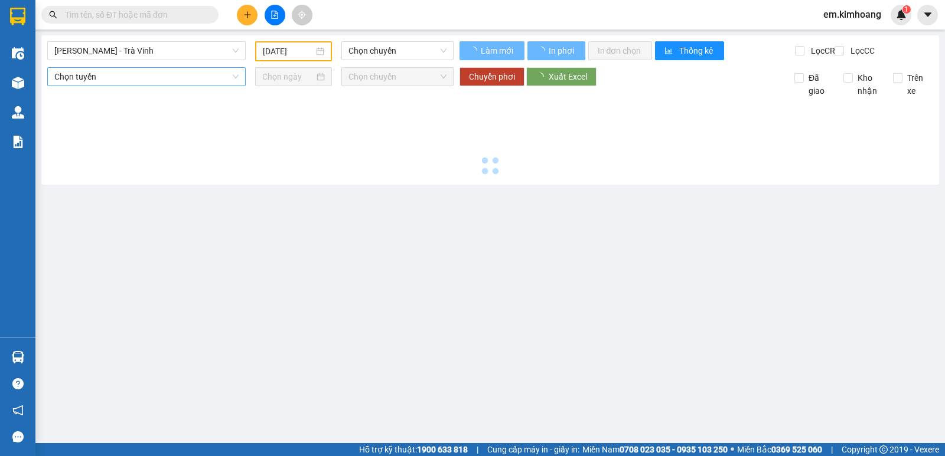
type input "[DATE]"
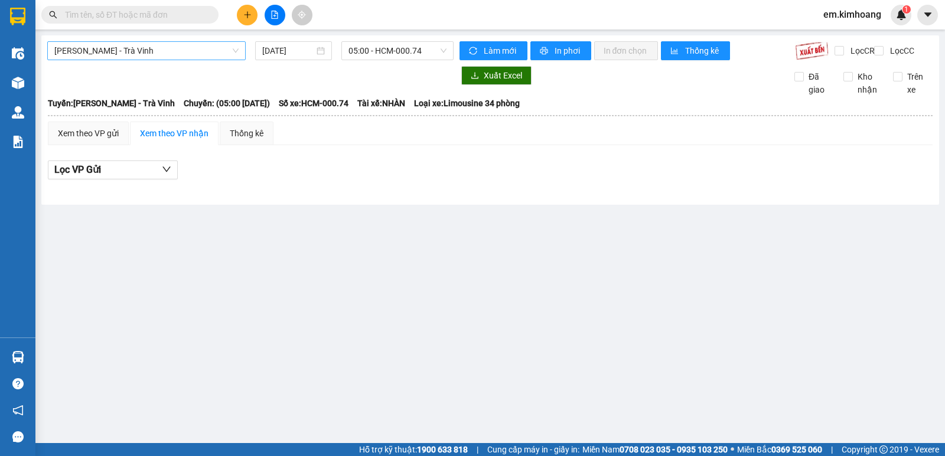
click at [194, 58] on span "[PERSON_NAME] - Trà Vinh" at bounding box center [146, 51] width 184 height 18
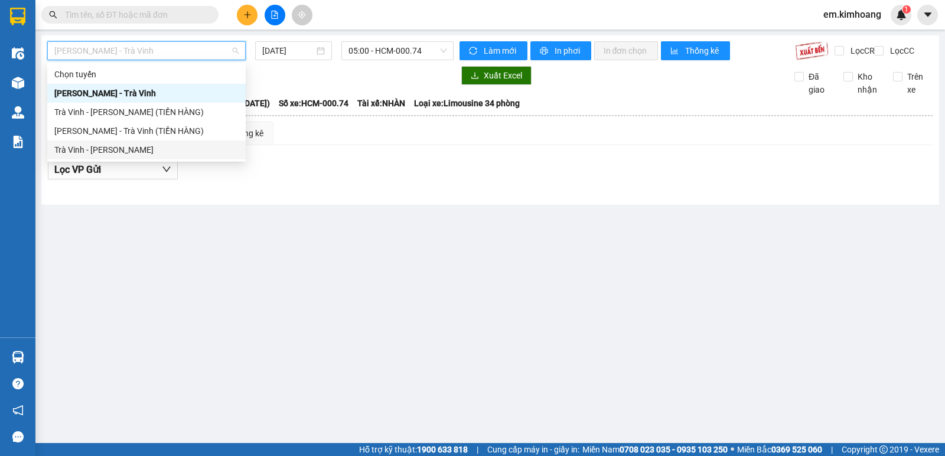
click at [195, 151] on div "Trà Vinh - [PERSON_NAME]" at bounding box center [146, 149] width 184 height 13
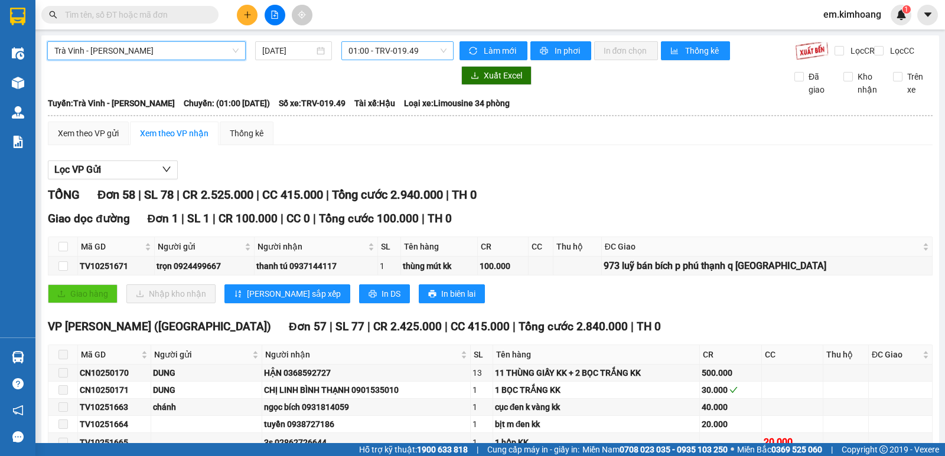
click at [396, 50] on span "01:00 - TRV-019.49" at bounding box center [396, 51] width 97 height 18
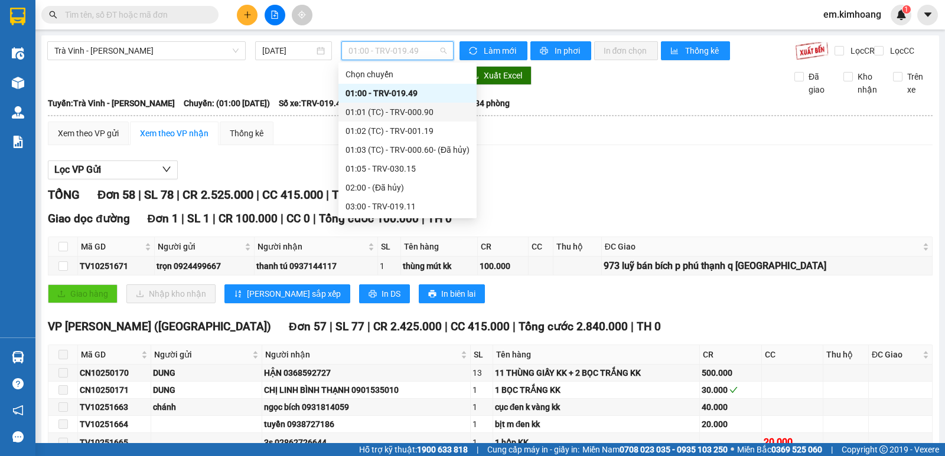
click at [414, 109] on div "01:01 (TC) - TRV-000.90" at bounding box center [407, 112] width 124 height 13
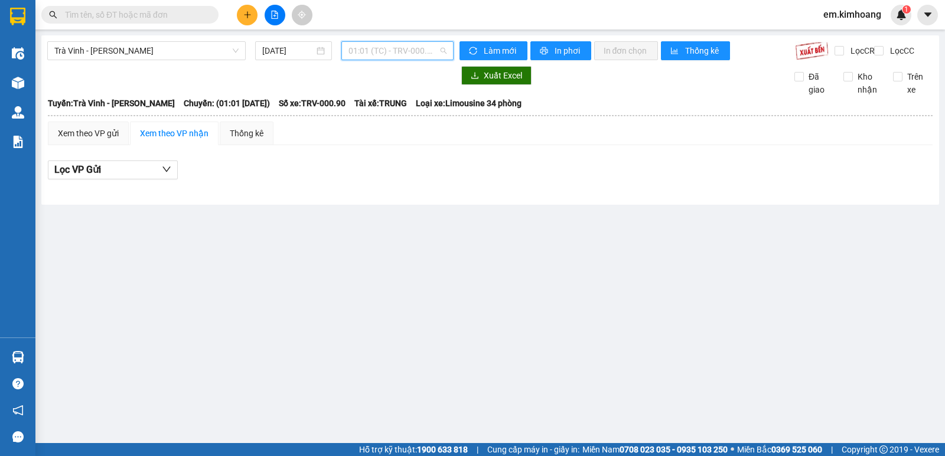
click at [404, 53] on span "01:01 (TC) - TRV-000.90" at bounding box center [396, 51] width 97 height 18
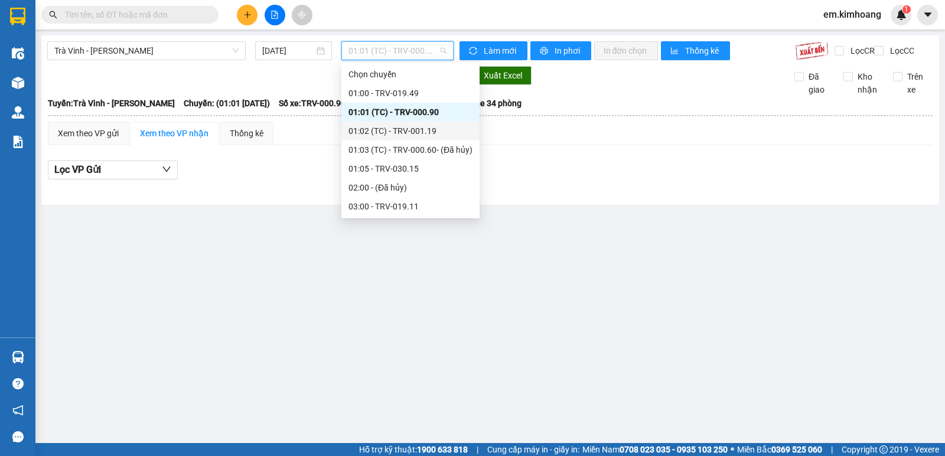
click at [422, 129] on div "01:02 (TC) - TRV-001.19" at bounding box center [410, 131] width 124 height 13
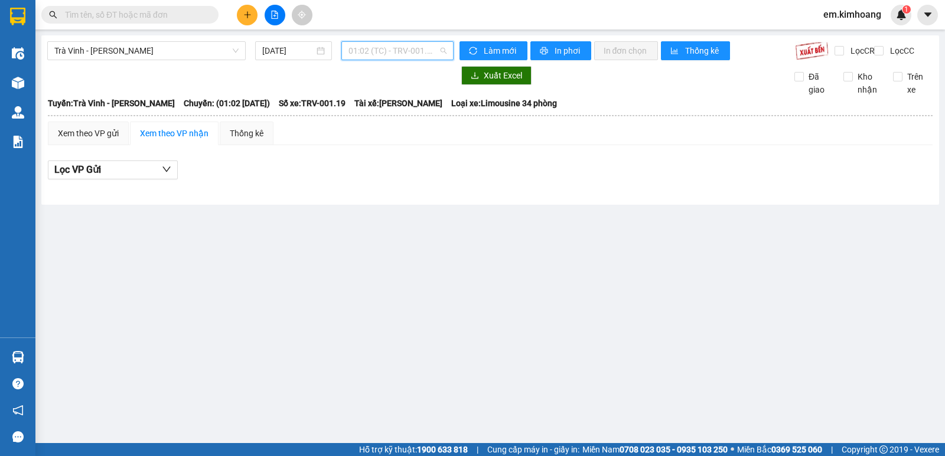
click at [387, 55] on span "01:02 (TC) - TRV-001.19" at bounding box center [396, 51] width 97 height 18
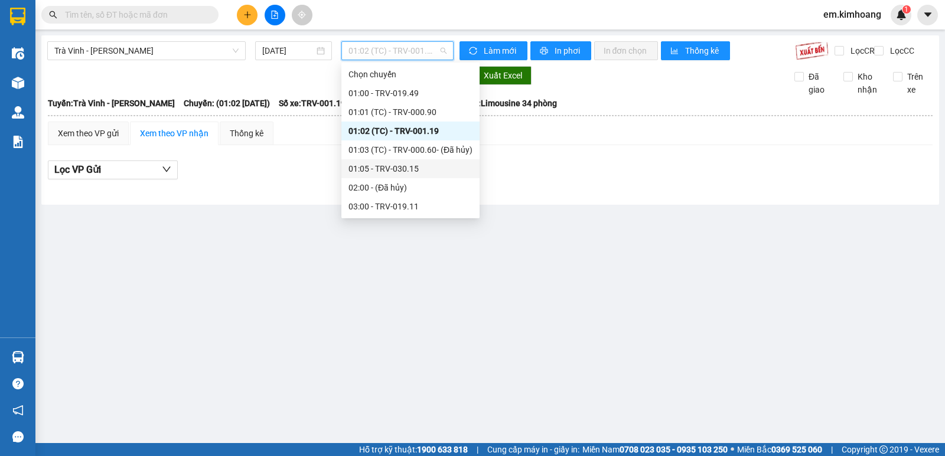
click at [417, 172] on div "01:05 - TRV-030.15" at bounding box center [410, 168] width 124 height 13
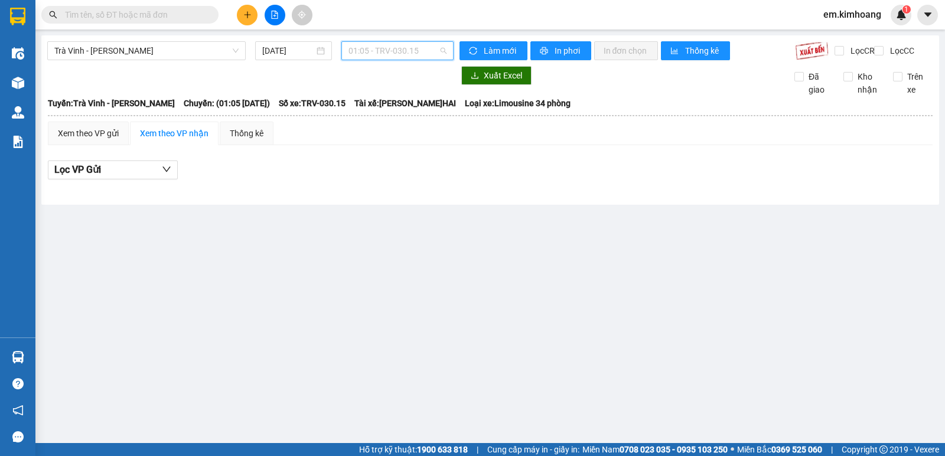
click at [392, 53] on span "01:05 - TRV-030.15" at bounding box center [396, 51] width 97 height 18
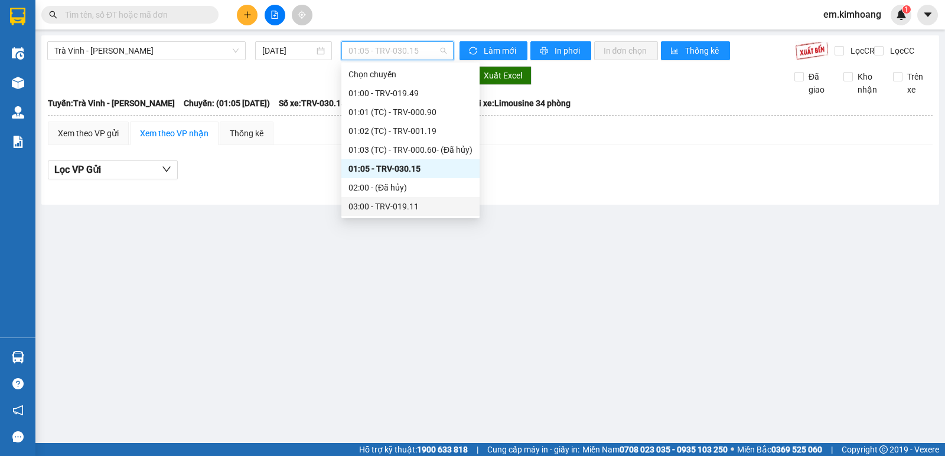
click at [434, 204] on div "03:00 - TRV-019.11" at bounding box center [410, 206] width 124 height 13
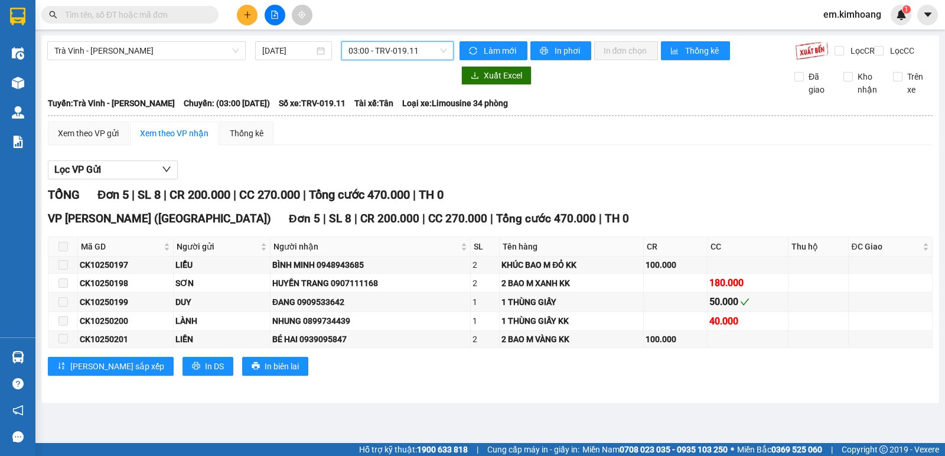
click at [405, 50] on span "03:00 - TRV-019.11" at bounding box center [396, 51] width 97 height 18
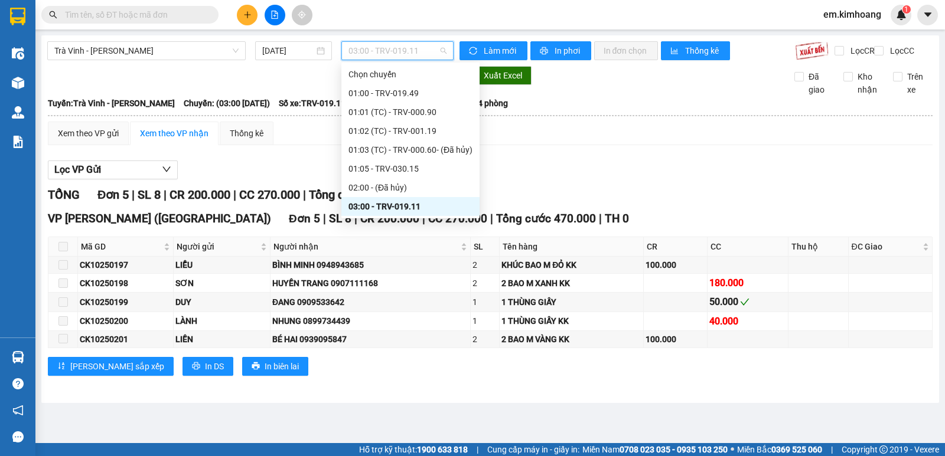
click at [422, 295] on div "03:05 - TRV-030.11" at bounding box center [410, 301] width 124 height 13
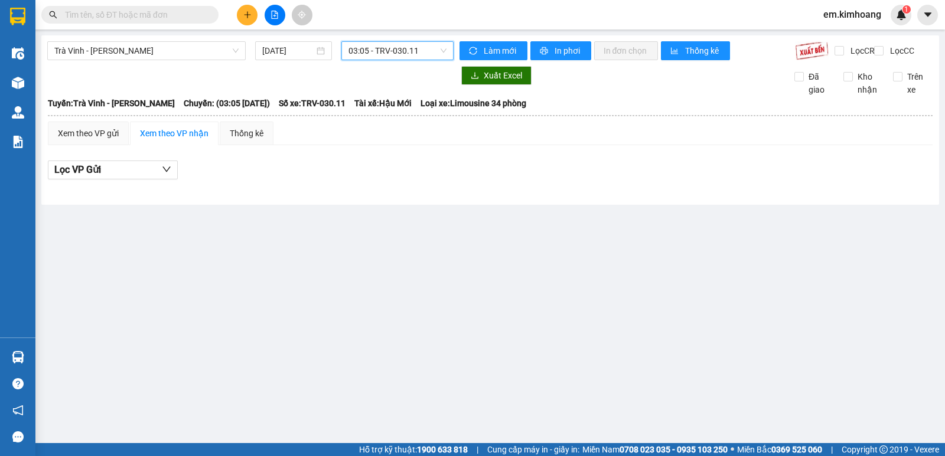
click at [410, 47] on span "03:05 - TRV-030.11" at bounding box center [396, 51] width 97 height 18
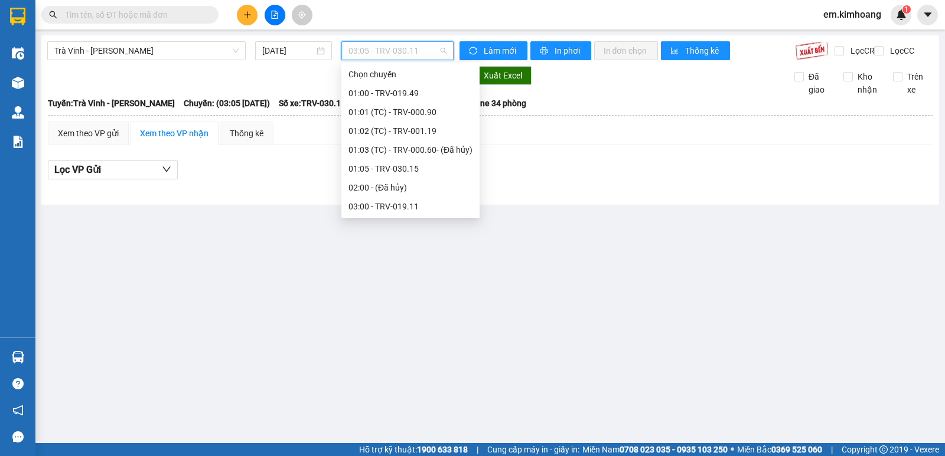
click at [419, 314] on div "05:00 - TRV-007.34" at bounding box center [410, 320] width 124 height 13
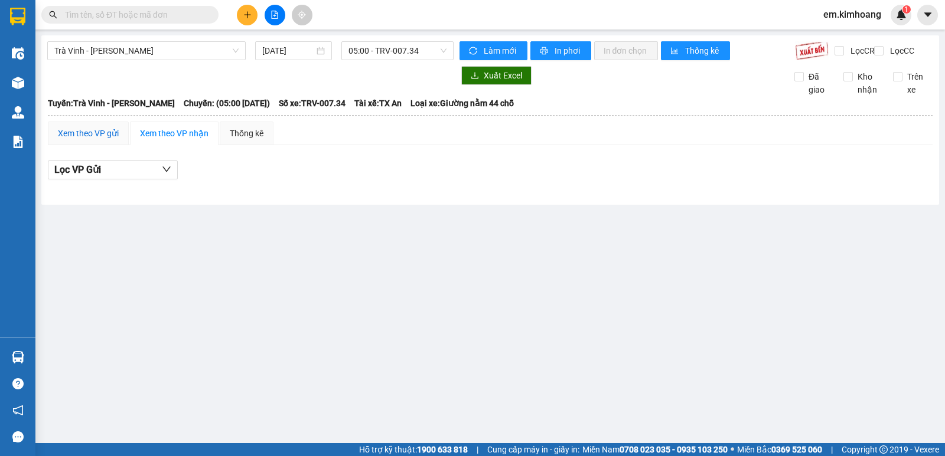
click at [96, 140] on div "Xem theo VP gửi" at bounding box center [88, 133] width 61 height 13
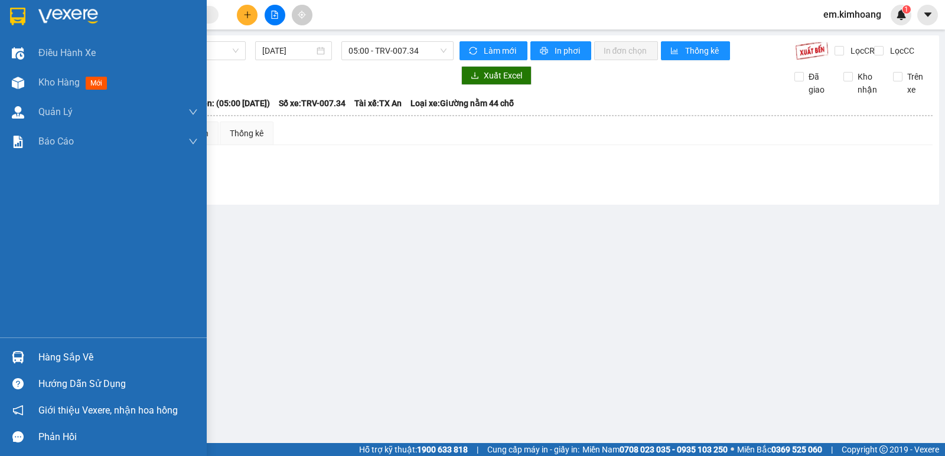
click at [83, 353] on div "Hàng sắp về" at bounding box center [117, 358] width 159 height 18
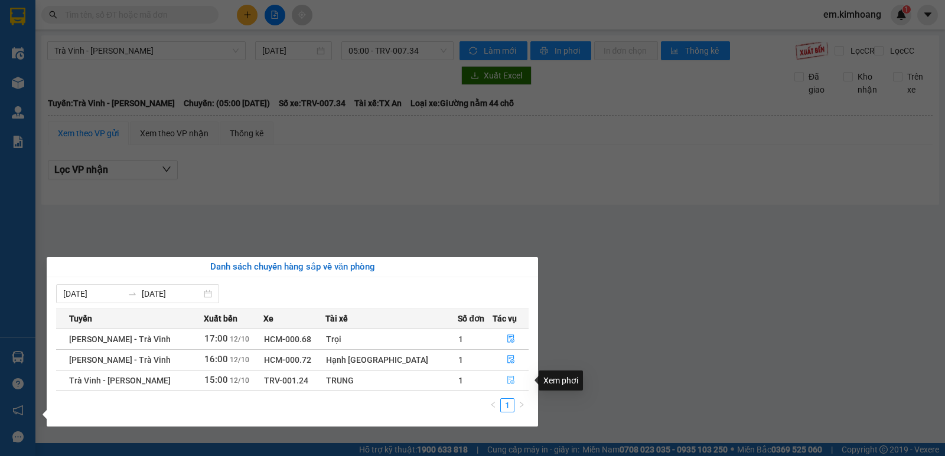
click at [508, 379] on icon "file-done" at bounding box center [511, 380] width 8 height 8
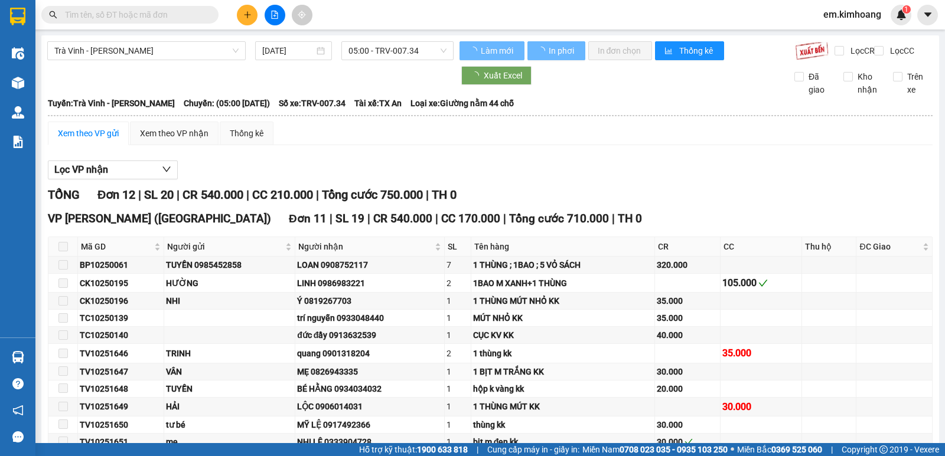
type input "[DATE]"
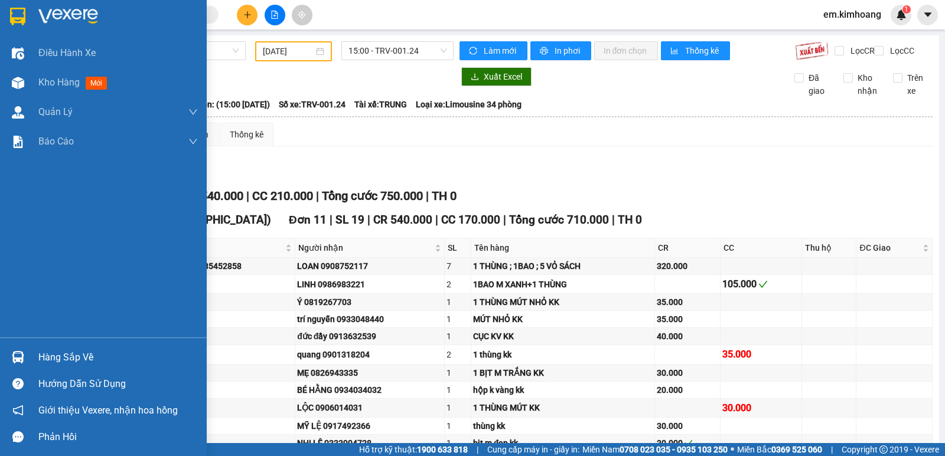
click at [38, 353] on div "Hàng sắp về" at bounding box center [103, 357] width 207 height 27
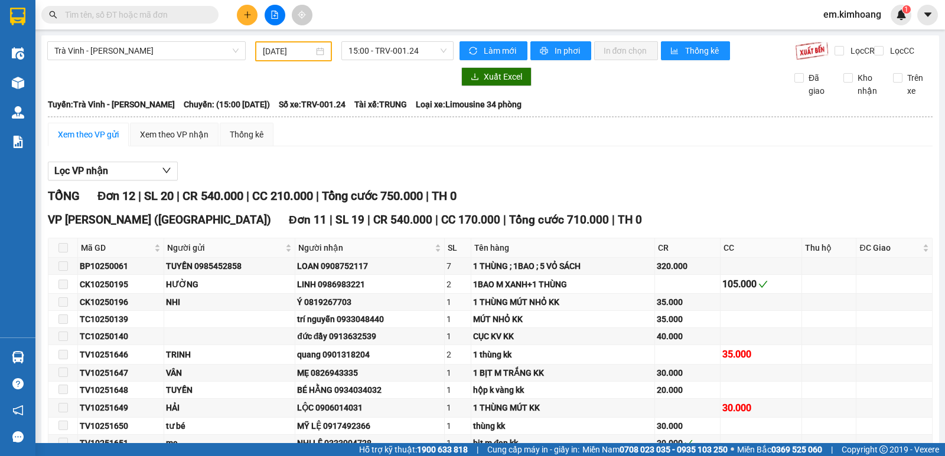
click at [92, 129] on section "Kết quả tìm kiếm ( 0 ) Bộ lọc No Data em.[PERSON_NAME] 1 Điều hành xe Kho hàng …" at bounding box center [472, 228] width 945 height 456
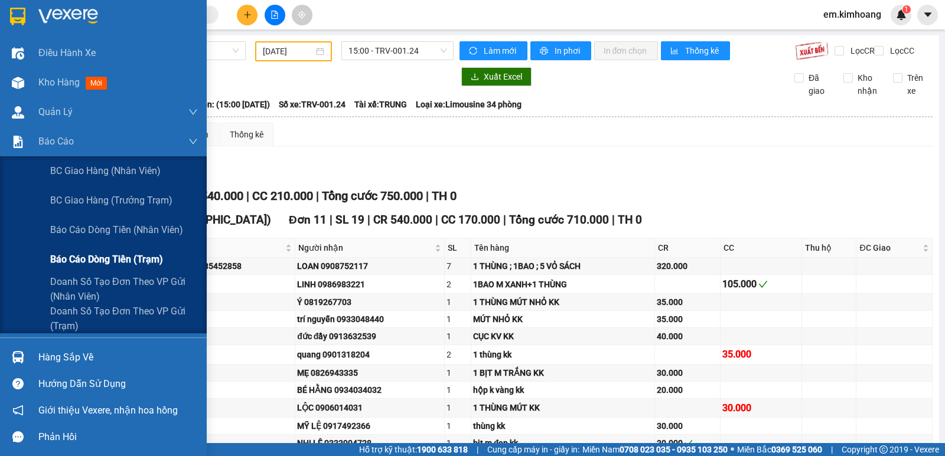
click at [67, 262] on span "Báo cáo dòng tiền (trạm)" at bounding box center [106, 259] width 113 height 15
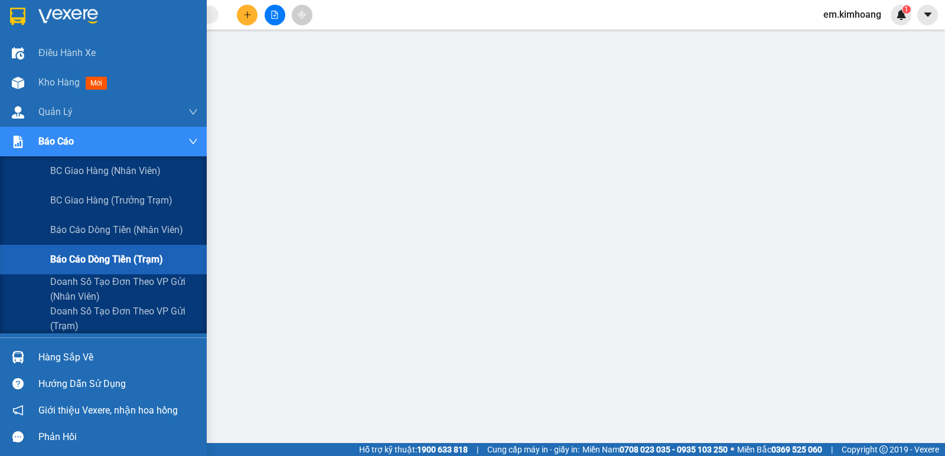
click at [94, 256] on span "Báo cáo dòng tiền (trạm)" at bounding box center [106, 259] width 113 height 15
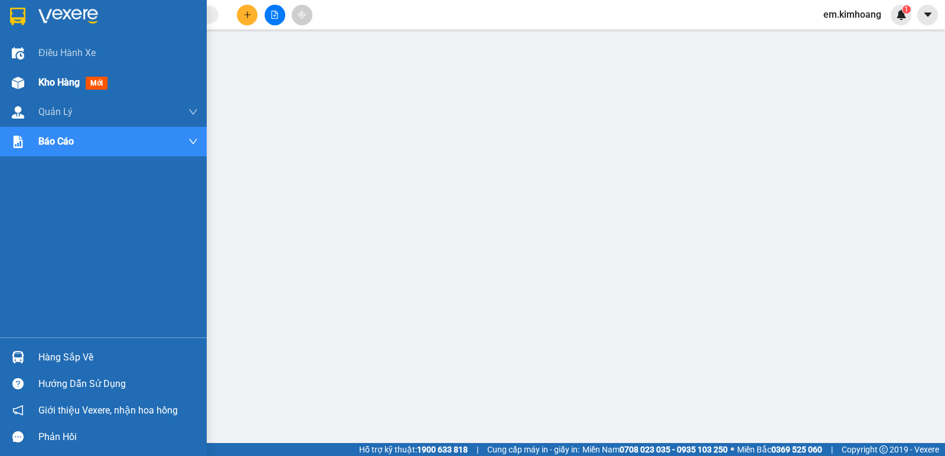
click at [59, 82] on span "Kho hàng" at bounding box center [58, 82] width 41 height 11
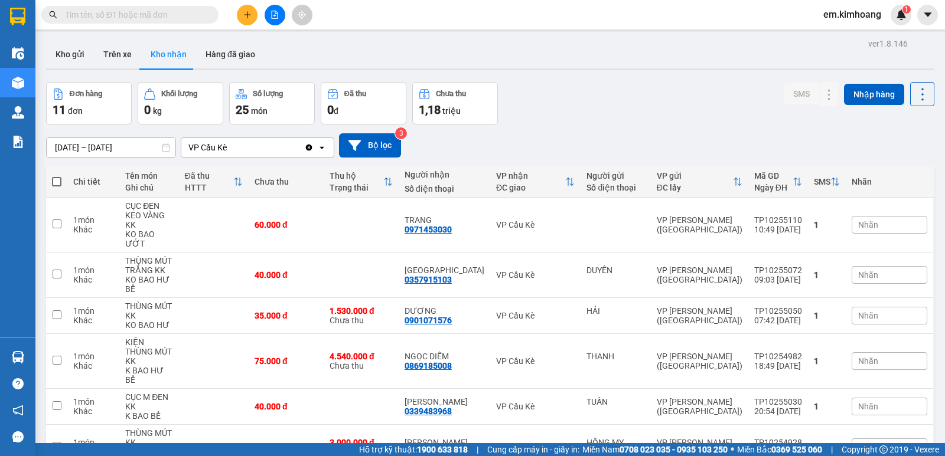
click at [103, 146] on input "[DATE] – [DATE]" at bounding box center [111, 147] width 129 height 19
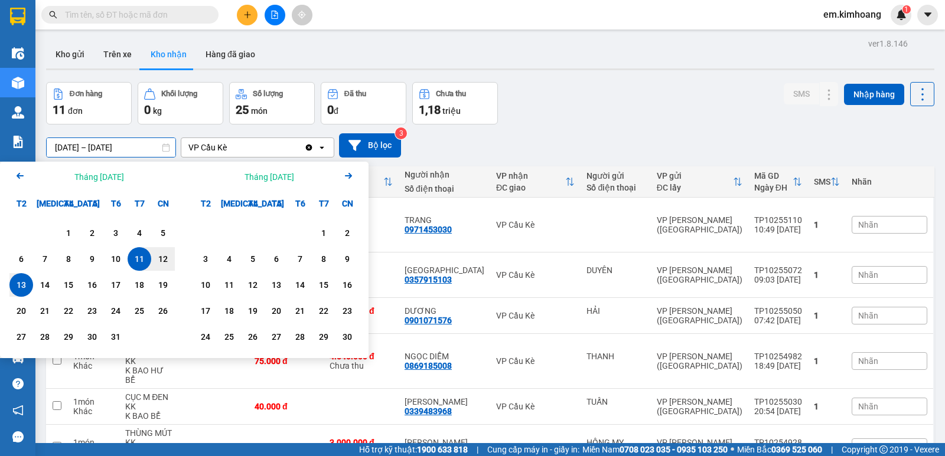
drag, startPoint x: 12, startPoint y: 171, endPoint x: 26, endPoint y: 183, distance: 18.4
click at [12, 170] on div "Arrow Left Tháng [DATE]" at bounding box center [92, 177] width 184 height 30
click at [20, 171] on icon "Arrow Left" at bounding box center [20, 176] width 14 height 14
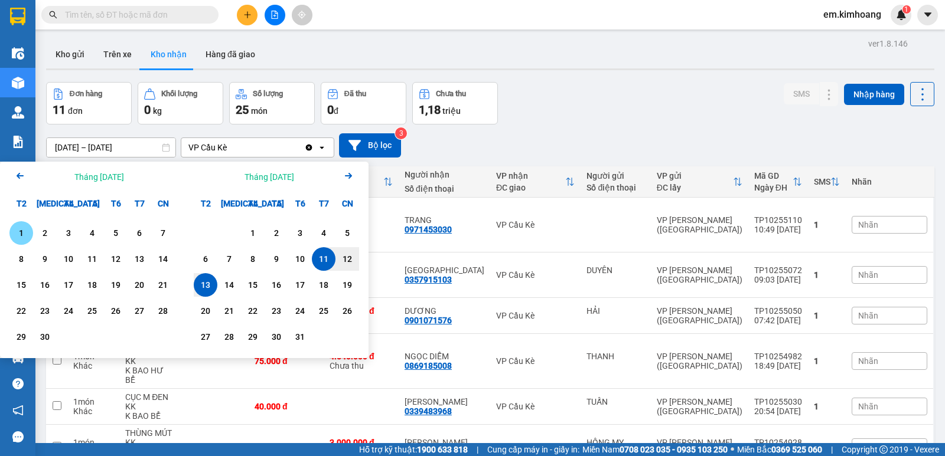
click at [20, 228] on div "1" at bounding box center [21, 233] width 17 height 14
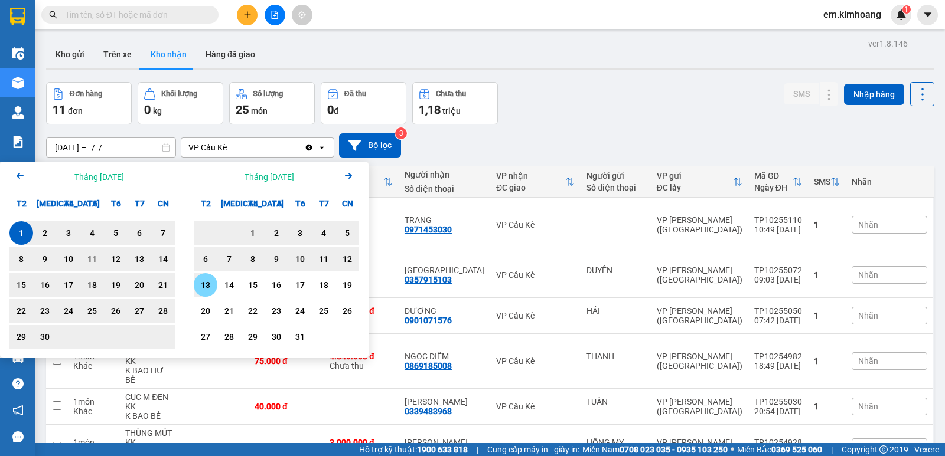
click at [203, 280] on div "13" at bounding box center [205, 285] width 17 height 14
type input "[DATE] – [DATE]"
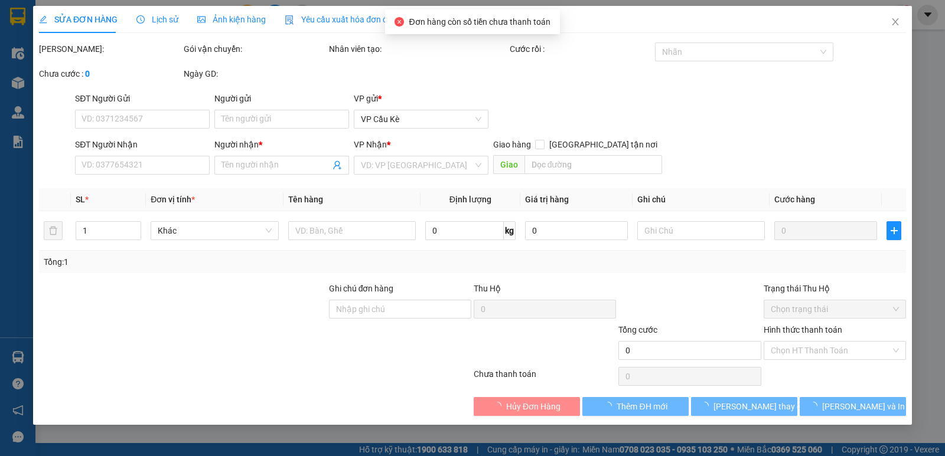
type input "HÂN"
type input "VÂN"
type input "25.000"
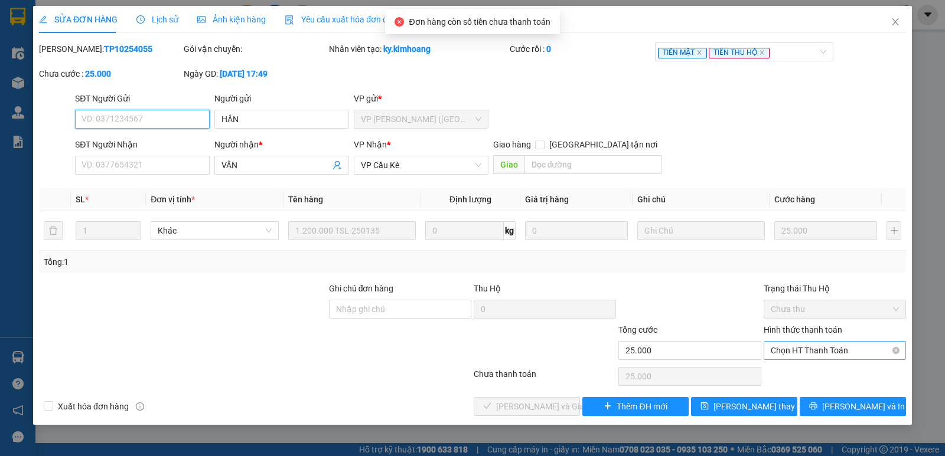
click at [858, 344] on span "Chọn HT Thanh Toán" at bounding box center [835, 351] width 128 height 18
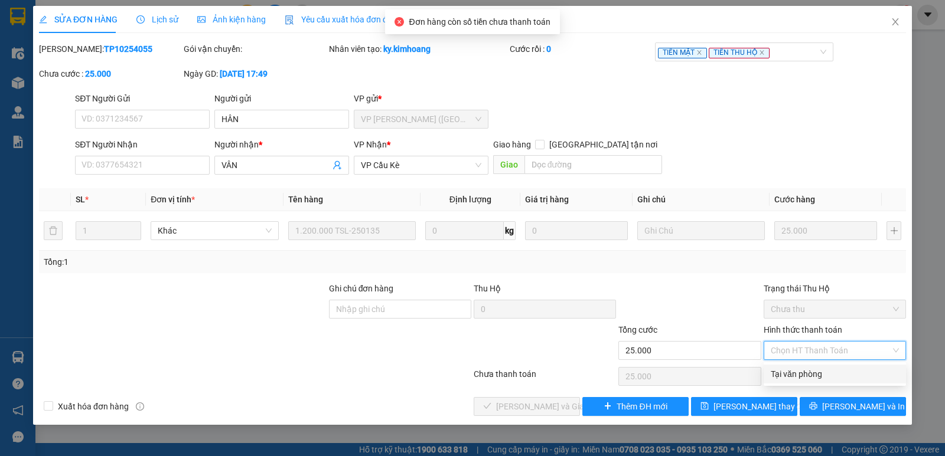
click at [853, 380] on div "Tại văn phòng" at bounding box center [835, 374] width 128 height 13
type input "0"
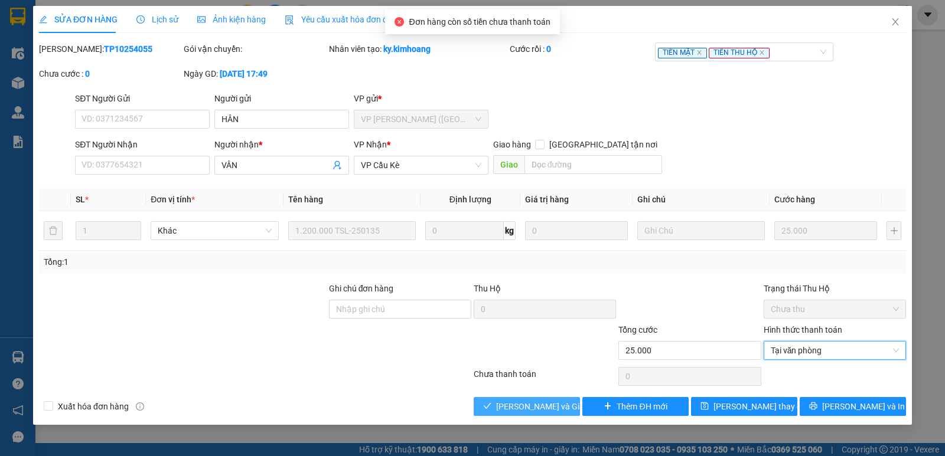
click at [547, 405] on span "[PERSON_NAME] và Giao hàng" at bounding box center [552, 406] width 113 height 13
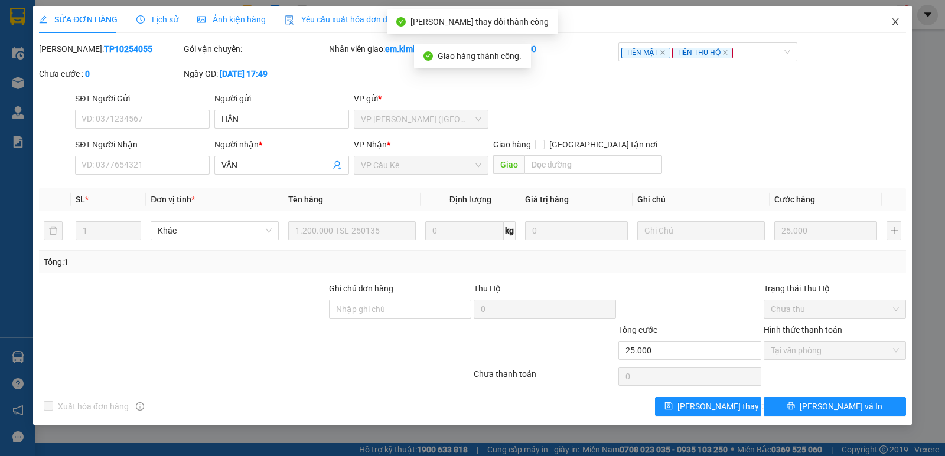
click at [895, 21] on icon "close" at bounding box center [895, 21] width 9 height 9
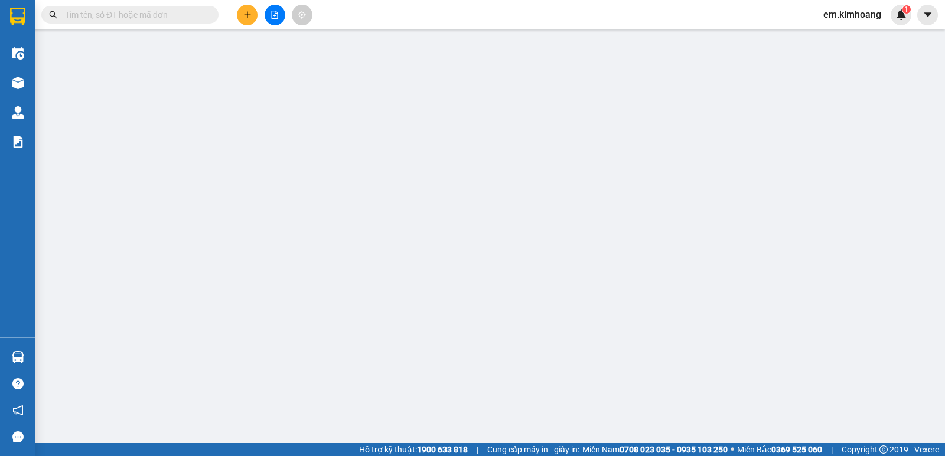
type input "hân"
type input "vân"
type input "20.000"
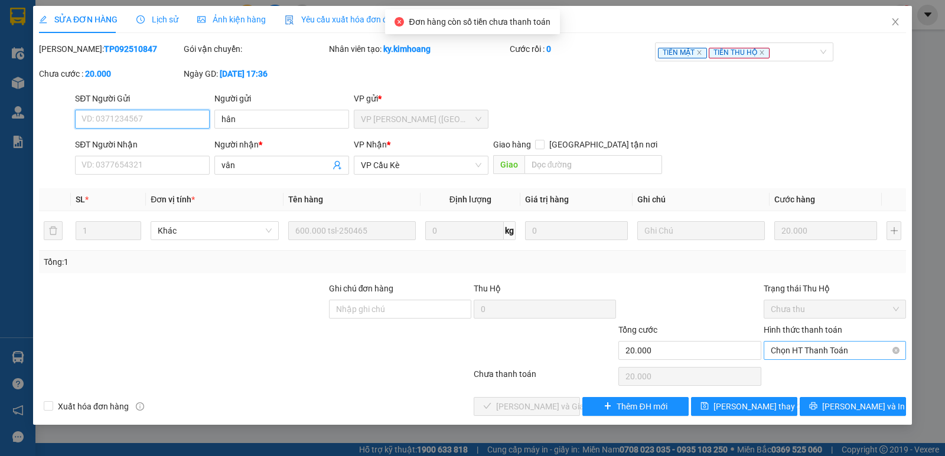
click at [832, 353] on span "Chọn HT Thanh Toán" at bounding box center [835, 351] width 128 height 18
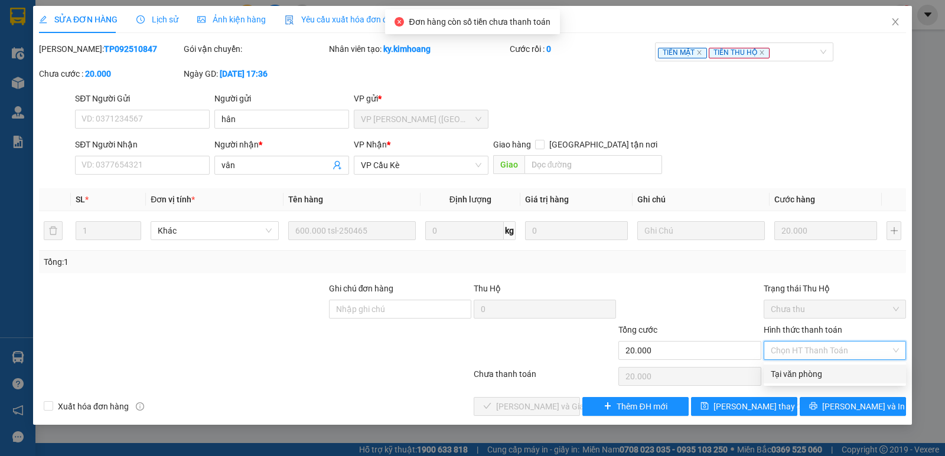
click at [829, 371] on div "Tại văn phòng" at bounding box center [835, 374] width 128 height 13
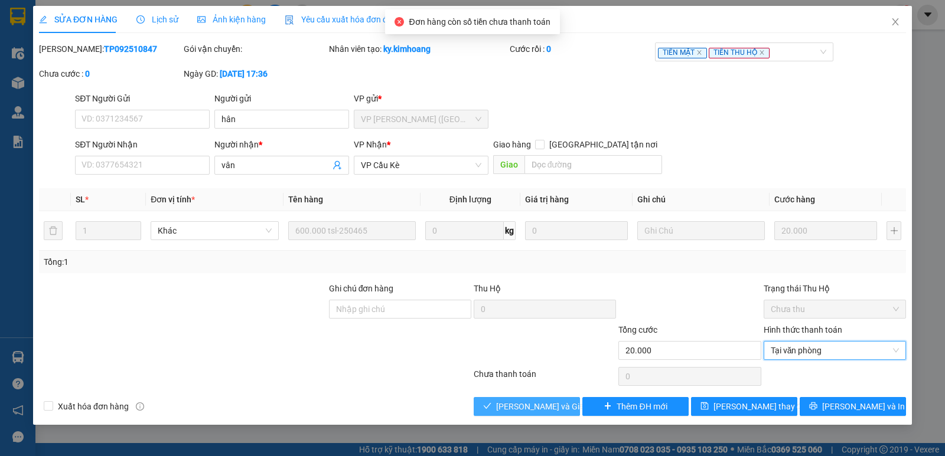
click at [530, 412] on span "[PERSON_NAME] và Giao hàng" at bounding box center [552, 406] width 113 height 13
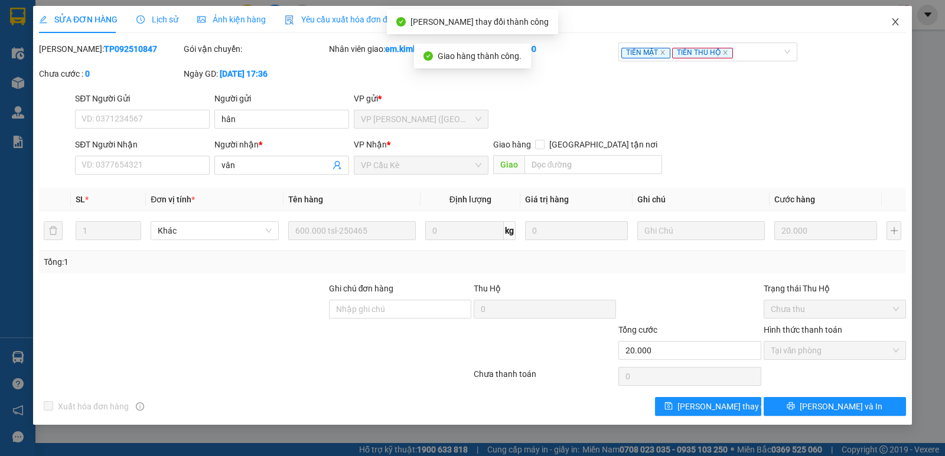
click at [891, 17] on span "Close" at bounding box center [895, 22] width 33 height 33
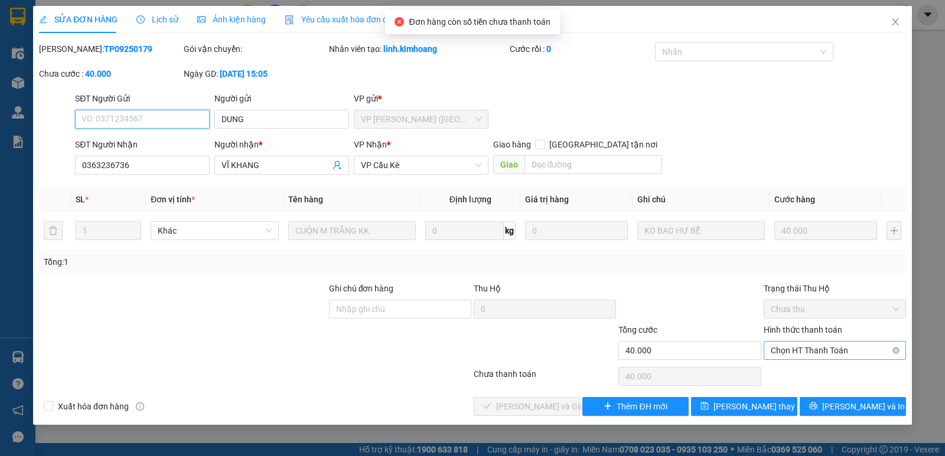
click at [833, 345] on span "Chọn HT Thanh Toán" at bounding box center [835, 351] width 128 height 18
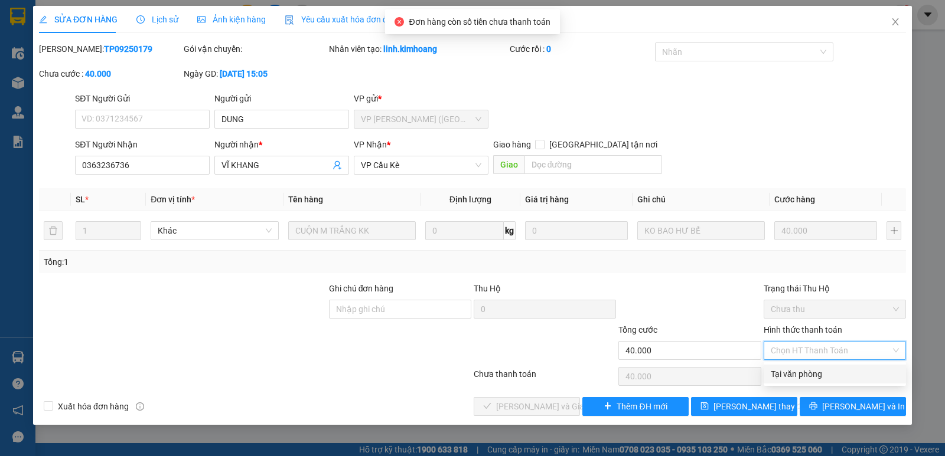
click at [837, 371] on div "Tại văn phòng" at bounding box center [835, 374] width 128 height 13
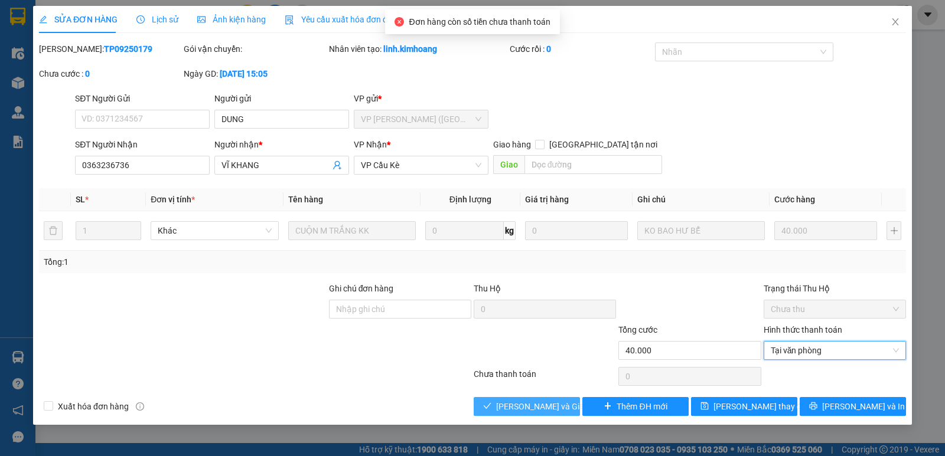
click at [562, 411] on span "[PERSON_NAME] và Giao hàng" at bounding box center [552, 406] width 113 height 13
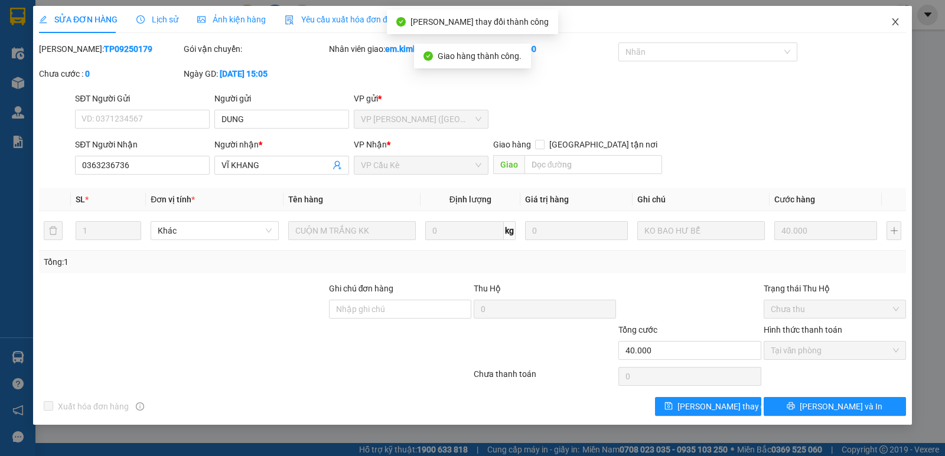
click at [896, 21] on icon "close" at bounding box center [895, 21] width 6 height 7
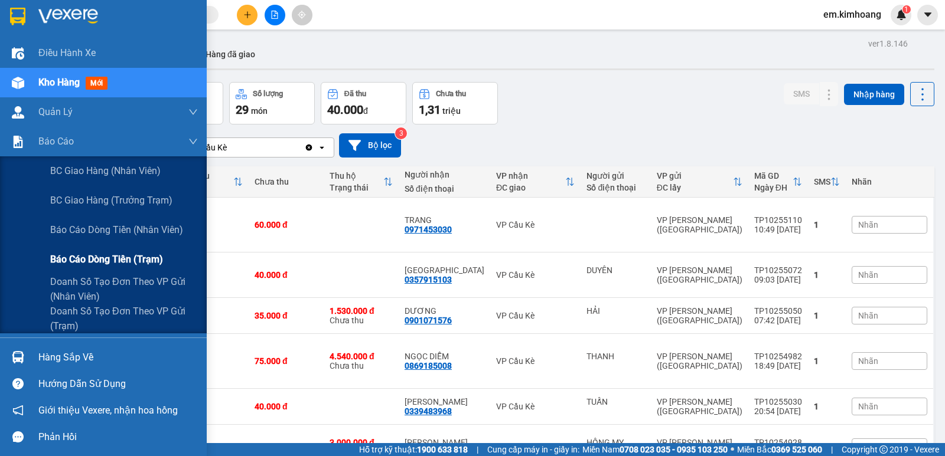
click at [82, 262] on span "Báo cáo dòng tiền (trạm)" at bounding box center [106, 259] width 113 height 15
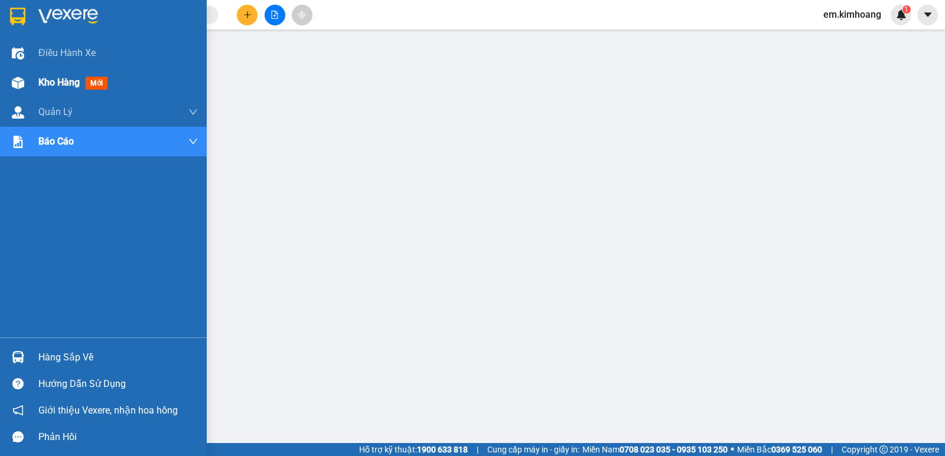
click at [29, 86] on div "Kho hàng mới" at bounding box center [103, 83] width 207 height 30
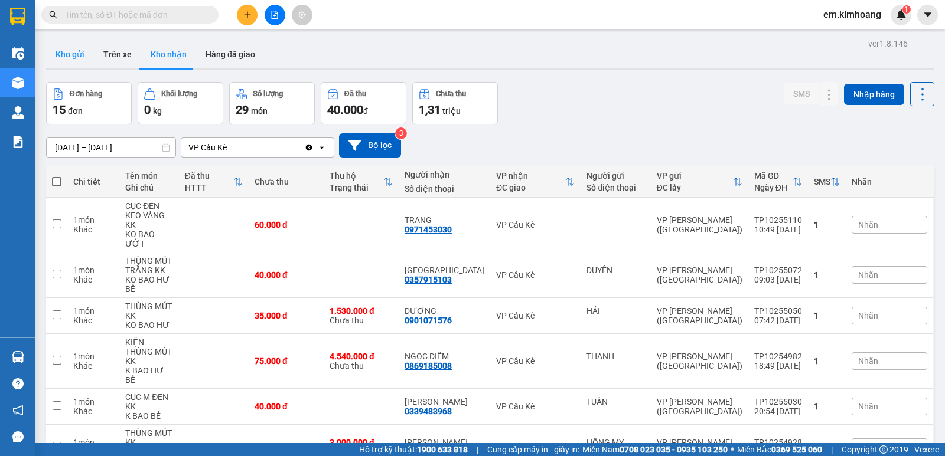
click at [73, 54] on button "Kho gửi" at bounding box center [70, 54] width 48 height 28
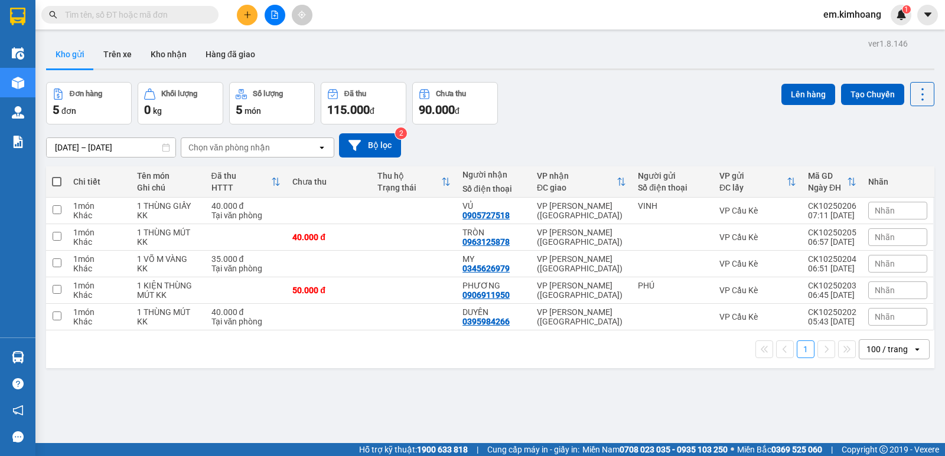
click at [54, 184] on span at bounding box center [56, 181] width 9 height 9
click at [57, 176] on input "checkbox" at bounding box center [57, 176] width 0 height 0
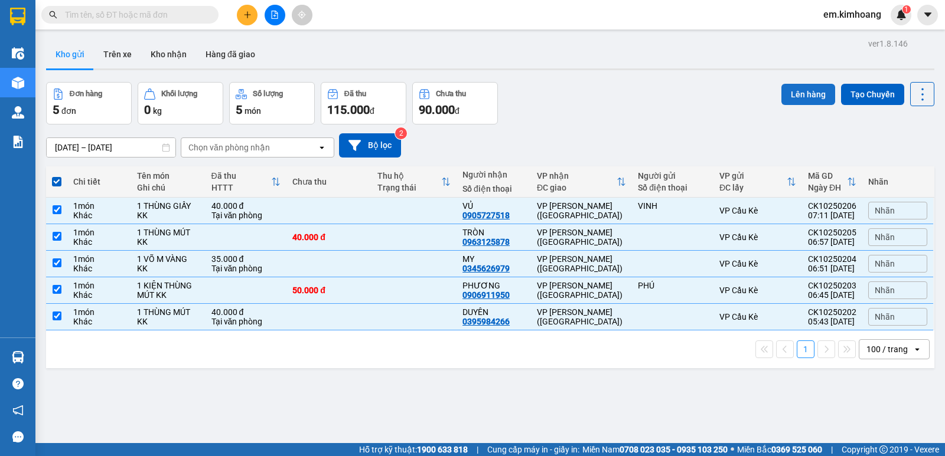
click at [807, 97] on button "Lên hàng" at bounding box center [808, 94] width 54 height 21
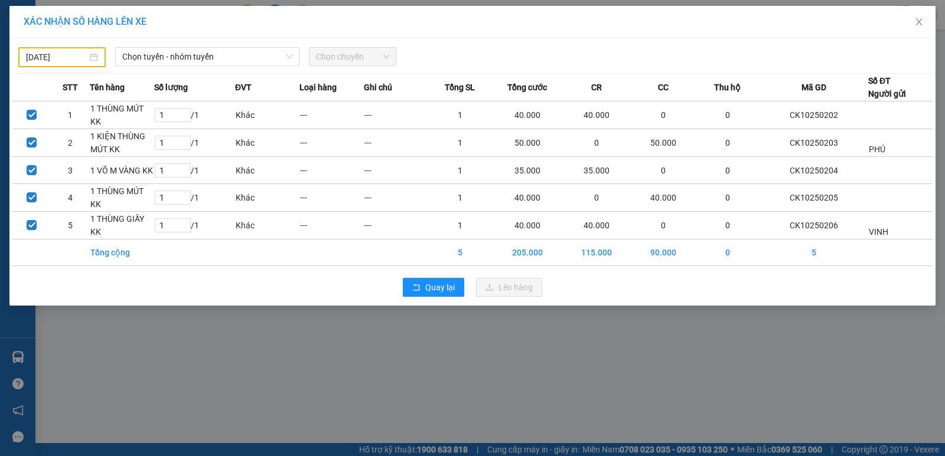
click at [78, 53] on input "[DATE]" at bounding box center [56, 57] width 61 height 13
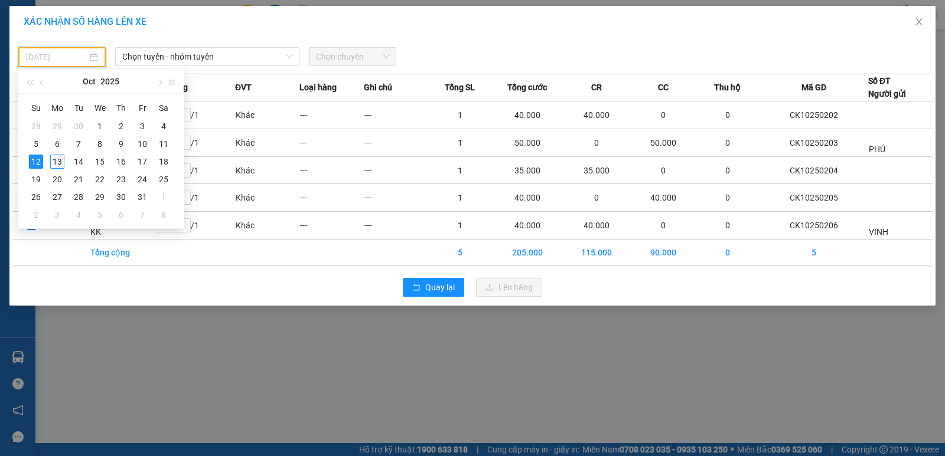
click at [59, 158] on div "13" at bounding box center [57, 162] width 14 height 14
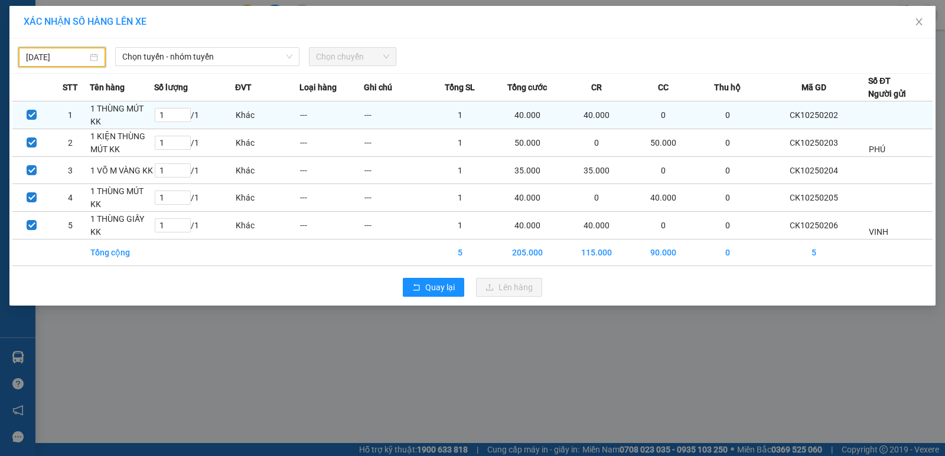
type input "[DATE]"
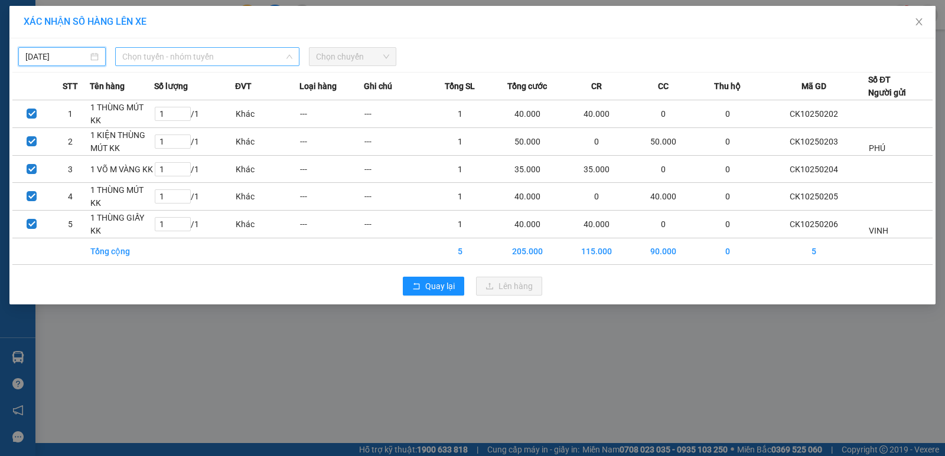
click at [247, 61] on span "Chọn tuyến - nhóm tuyến" at bounding box center [207, 57] width 170 height 18
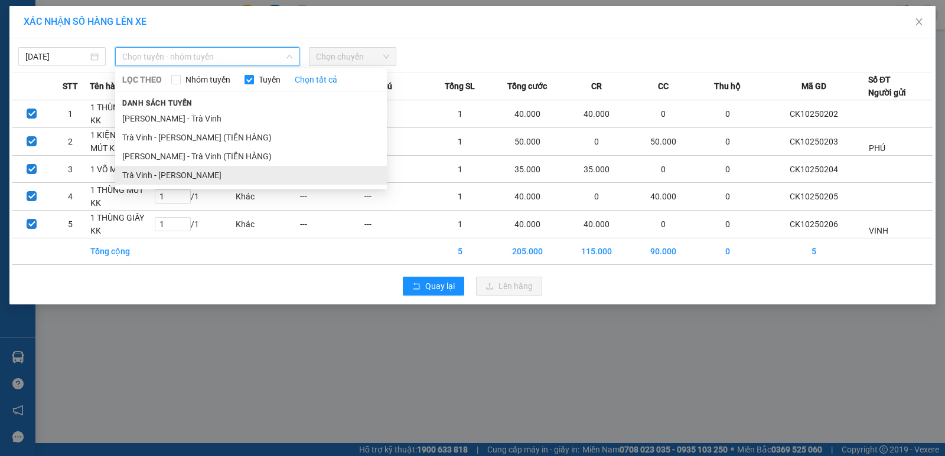
click at [240, 181] on li "Trà Vinh - [PERSON_NAME]" at bounding box center [251, 175] width 272 height 19
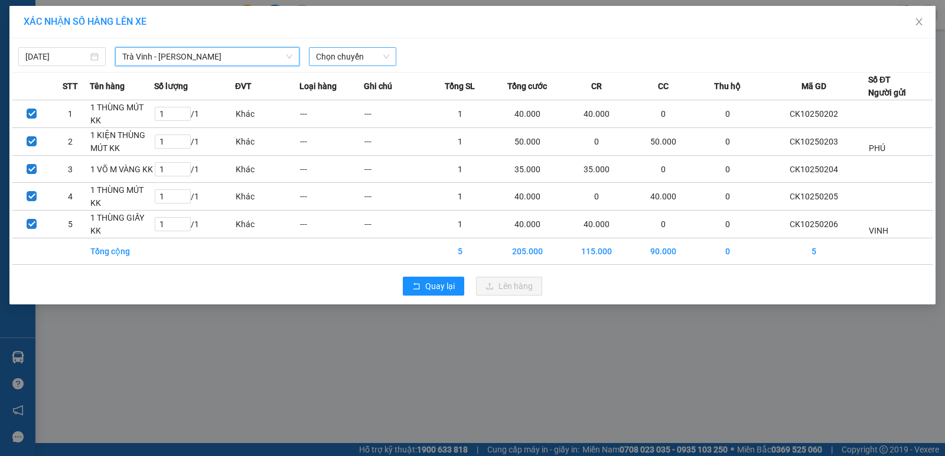
click at [363, 57] on span "Chọn chuyến" at bounding box center [352, 57] width 73 height 18
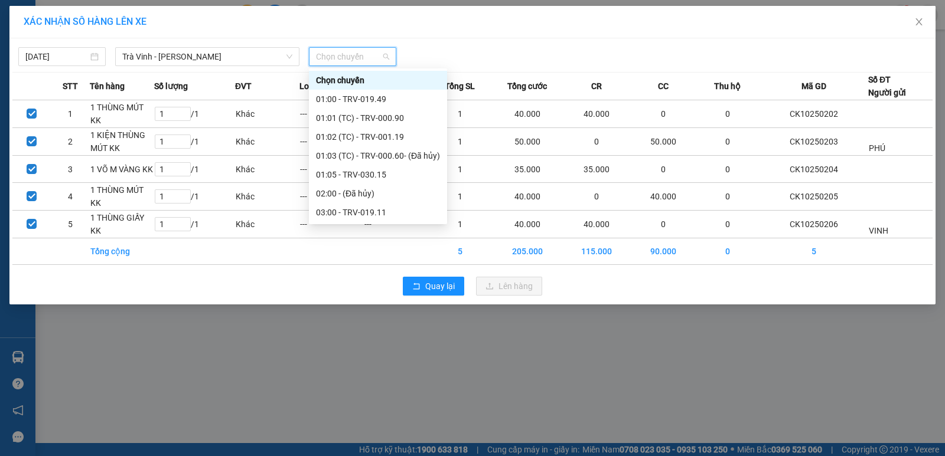
click at [364, 433] on div "09:00 - TRV-001.24" at bounding box center [378, 439] width 124 height 13
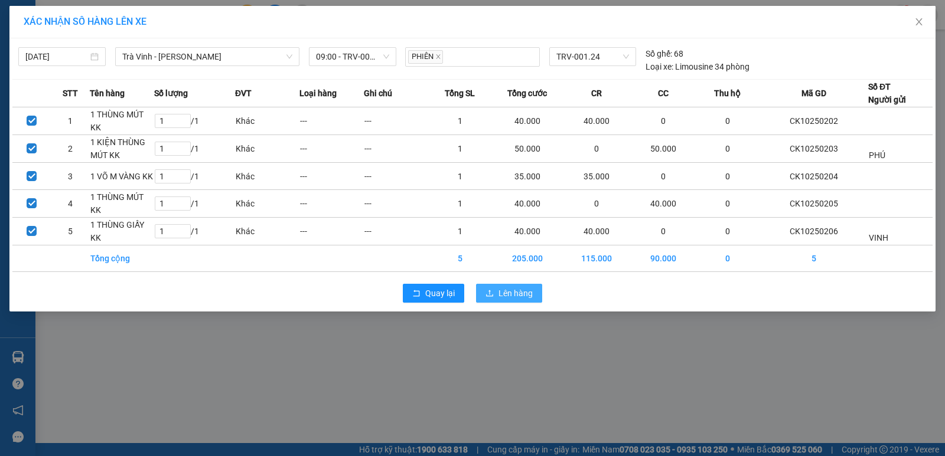
click at [499, 289] on span "Lên hàng" at bounding box center [515, 293] width 34 height 13
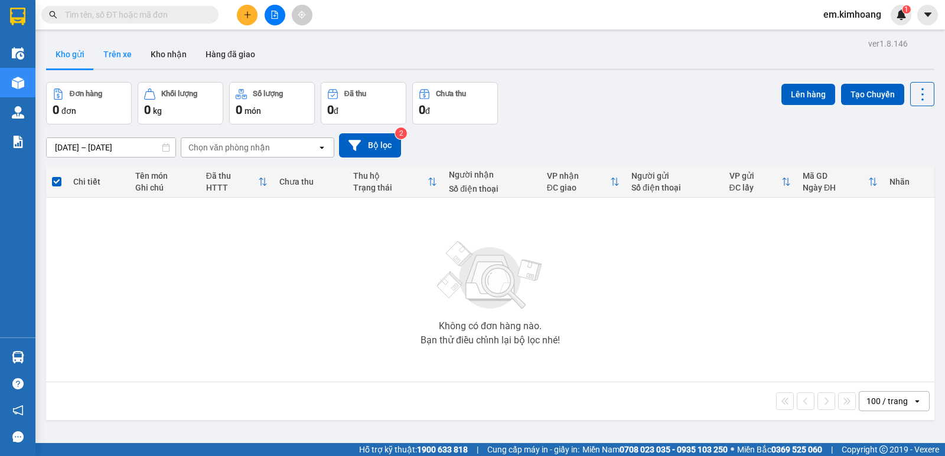
click at [113, 46] on button "Trên xe" at bounding box center [117, 54] width 47 height 28
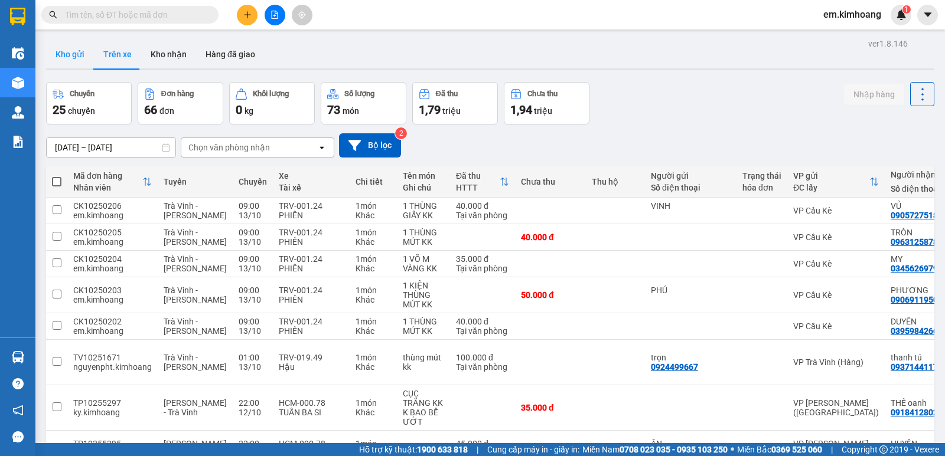
click at [71, 52] on button "Kho gửi" at bounding box center [70, 54] width 48 height 28
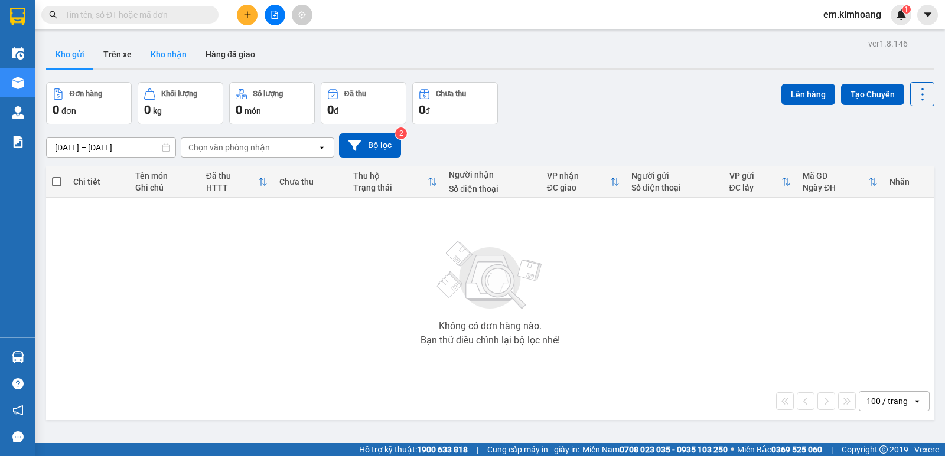
click at [178, 55] on button "Kho nhận" at bounding box center [168, 54] width 55 height 28
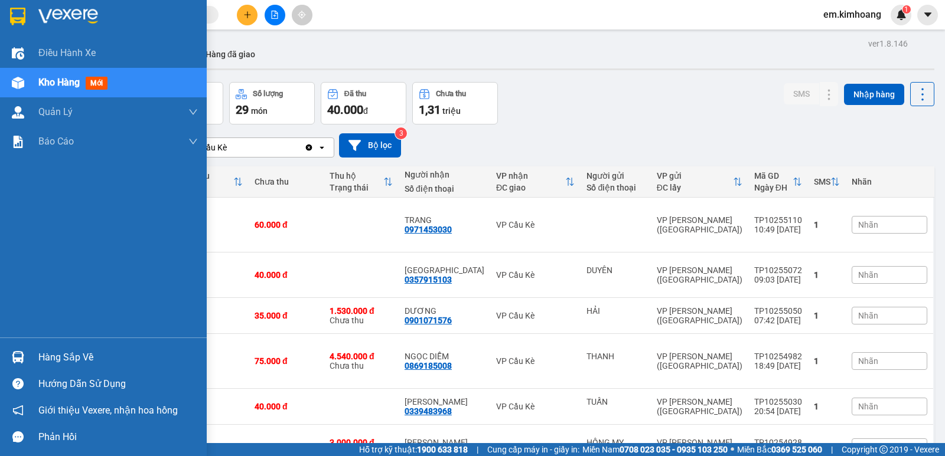
drag, startPoint x: 50, startPoint y: 353, endPoint x: 135, endPoint y: 348, distance: 84.6
click at [51, 353] on div "Hàng sắp về" at bounding box center [117, 358] width 159 height 18
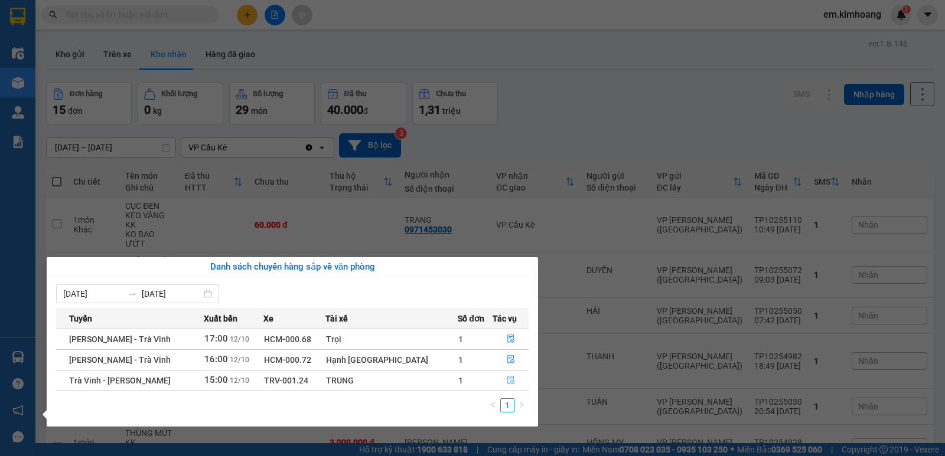
click at [507, 380] on icon "file-done" at bounding box center [510, 381] width 7 height 8
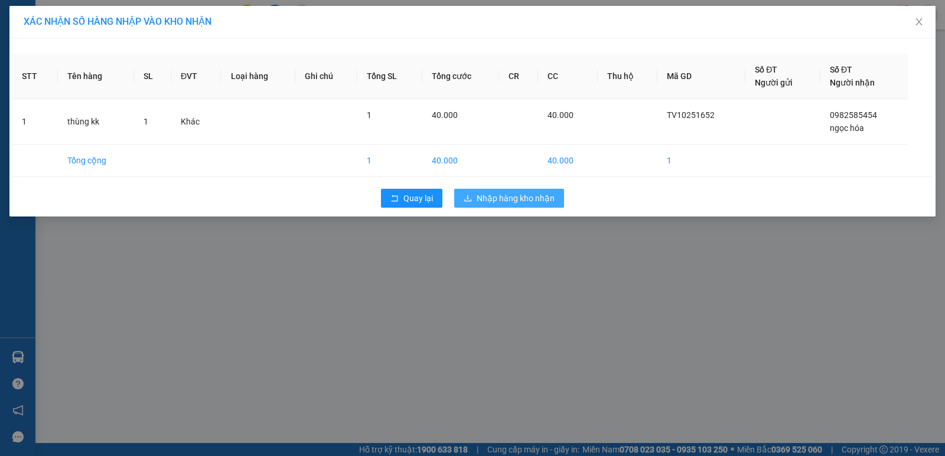
click at [523, 198] on span "Nhập hàng kho nhận" at bounding box center [516, 198] width 78 height 13
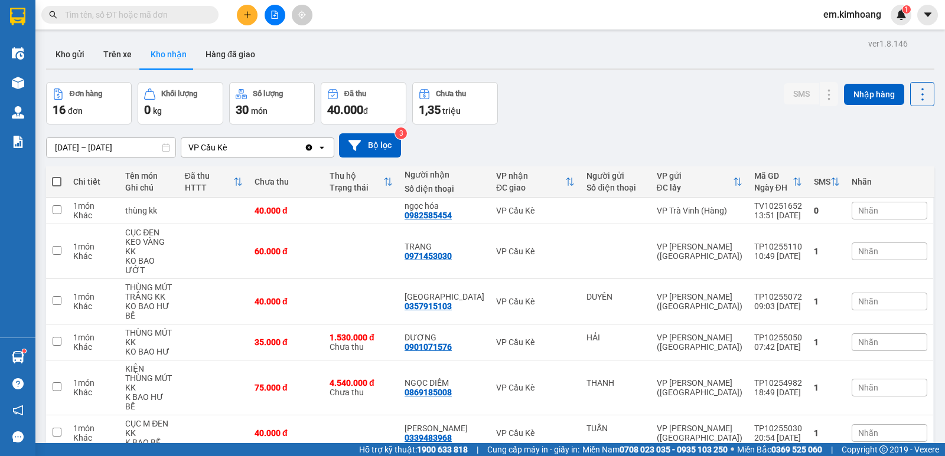
click at [528, 59] on div "Kho gửi Trên xe Kho nhận Hàng đã giao" at bounding box center [490, 55] width 888 height 31
click at [825, 298] on icon at bounding box center [829, 302] width 8 height 8
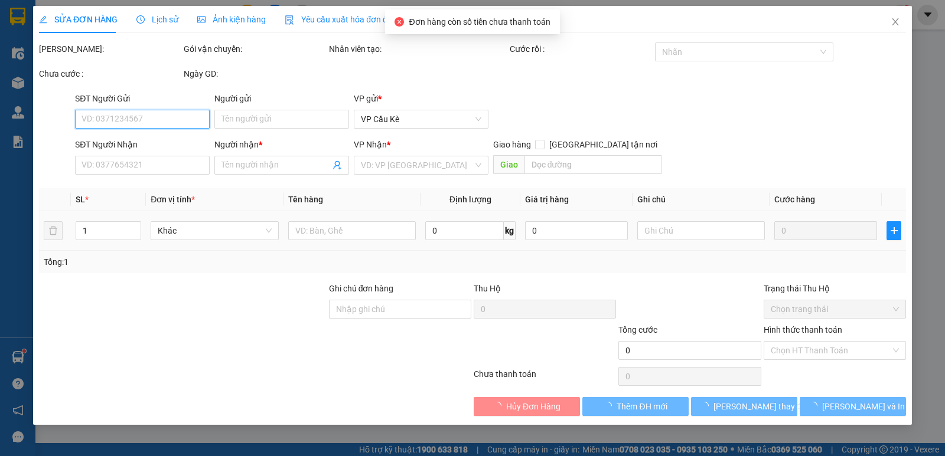
type input "DUYÊN"
type input "0357915103"
type input "[GEOGRAPHIC_DATA]"
type input "40.000"
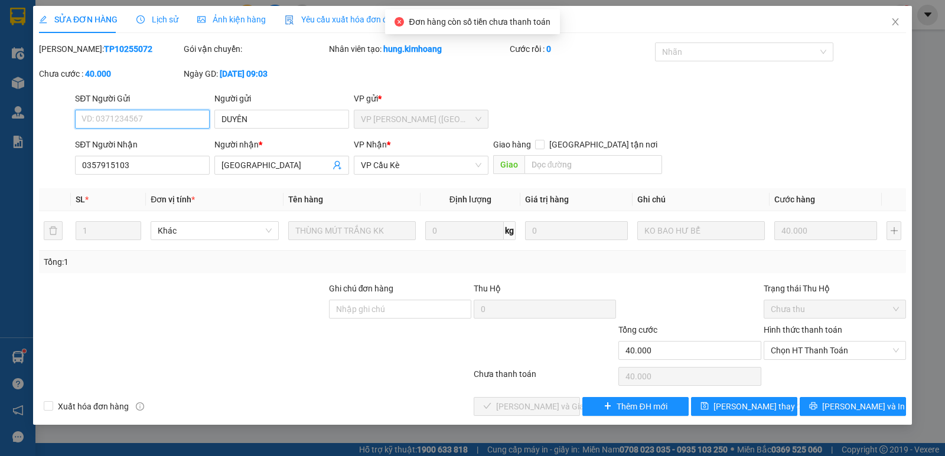
click at [869, 344] on span "Chọn HT Thanh Toán" at bounding box center [835, 351] width 128 height 18
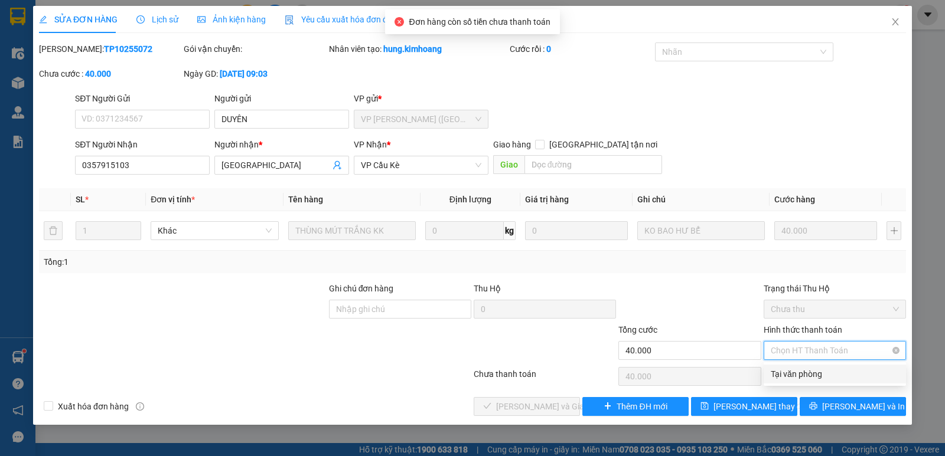
click at [861, 376] on div "Tại văn phòng" at bounding box center [835, 374] width 128 height 13
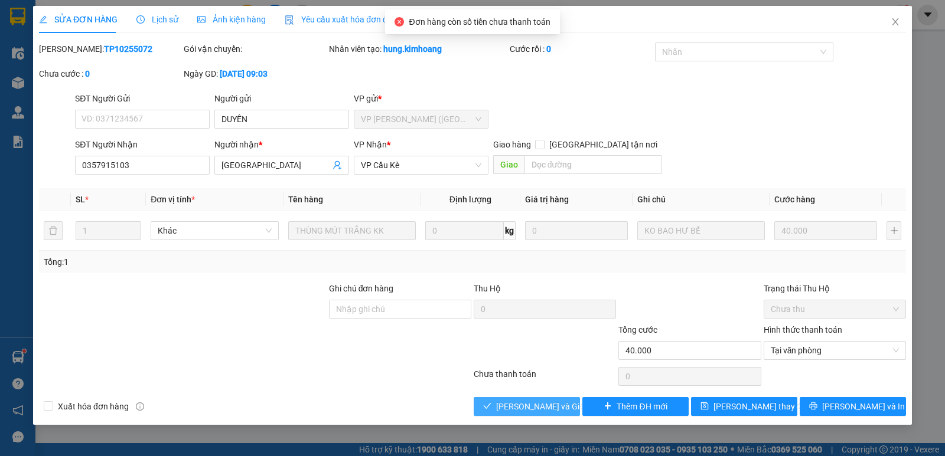
click at [491, 401] on button "[PERSON_NAME] và Giao hàng" at bounding box center [527, 406] width 106 height 19
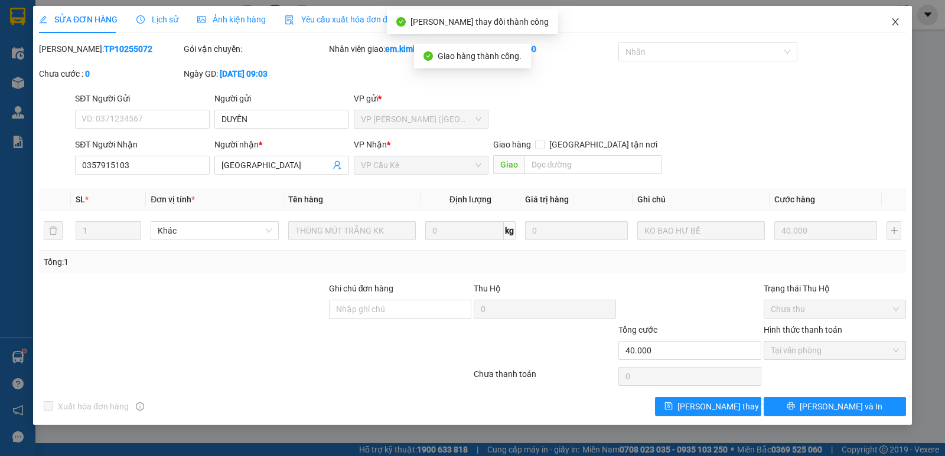
click at [895, 18] on icon "close" at bounding box center [895, 21] width 9 height 9
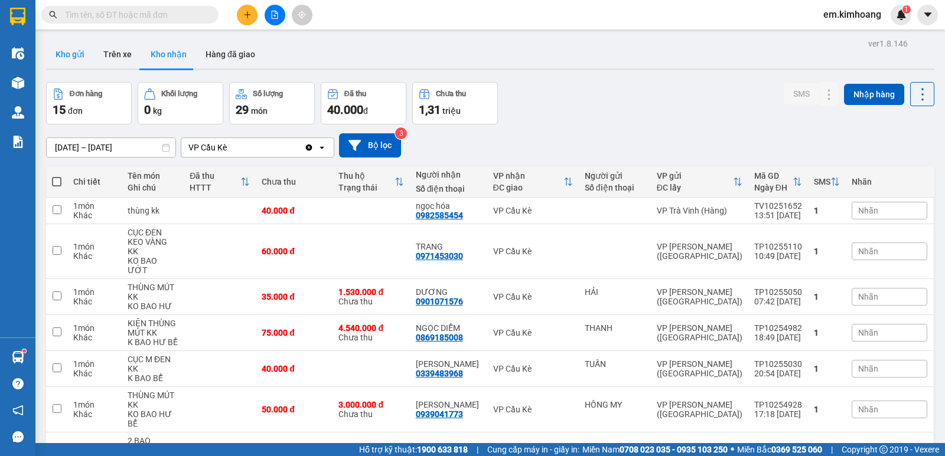
click at [70, 48] on button "Kho gửi" at bounding box center [70, 54] width 48 height 28
